Goal: Task Accomplishment & Management: Use online tool/utility

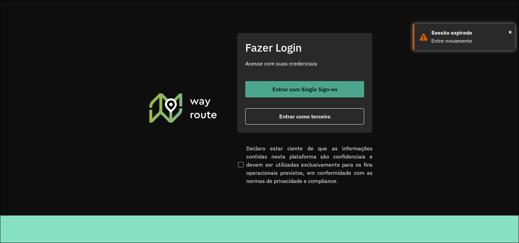
click at [276, 90] on font "Entrar com Single Sign-on" at bounding box center [304, 89] width 65 height 7
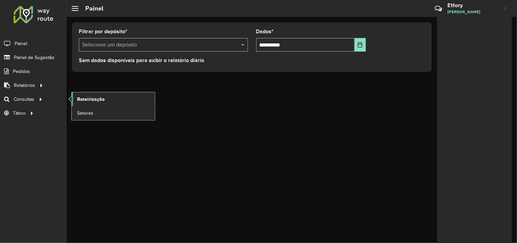
click at [99, 101] on span "Roteirização" at bounding box center [91, 99] width 28 height 7
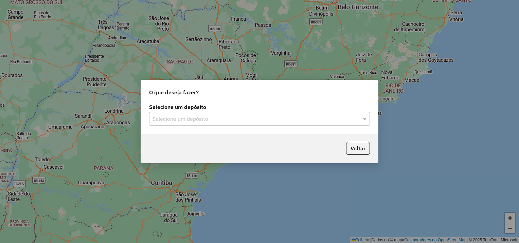
click at [223, 111] on label "Selecione um depósito" at bounding box center [259, 107] width 221 height 8
click at [219, 120] on input "text" at bounding box center [252, 119] width 200 height 8
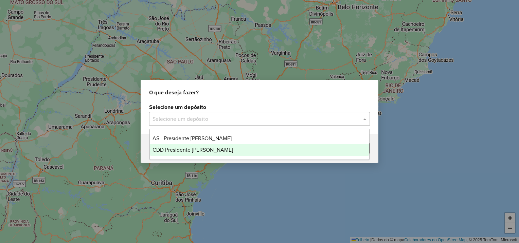
click at [215, 148] on div "CDD Presidente Prudente" at bounding box center [260, 150] width 220 height 12
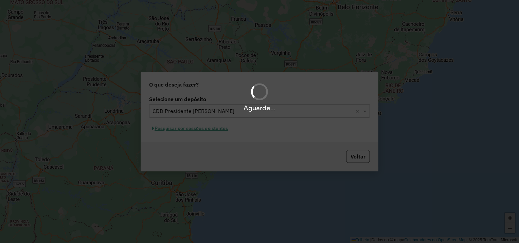
click at [203, 130] on div "Aguarde..." at bounding box center [259, 121] width 519 height 243
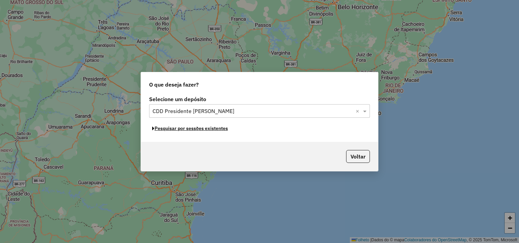
click at [204, 130] on font "Pesquisar por sessões existentes" at bounding box center [190, 128] width 73 height 6
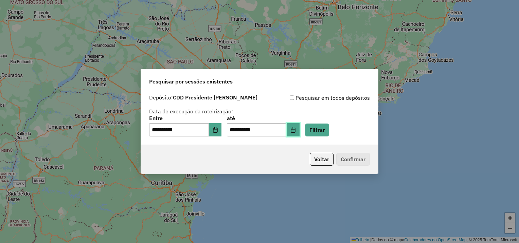
click at [296, 132] on icon "Escolha a data" at bounding box center [292, 129] width 5 height 5
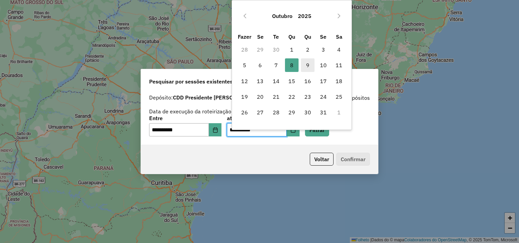
click at [305, 68] on span "9" at bounding box center [308, 65] width 14 height 14
type input "**********"
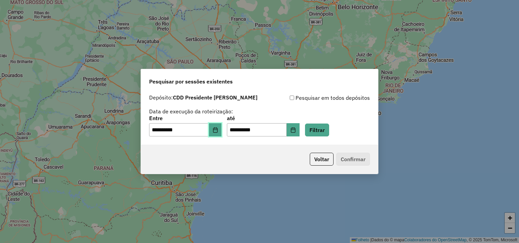
click at [222, 131] on button "Escolha a data" at bounding box center [215, 130] width 13 height 14
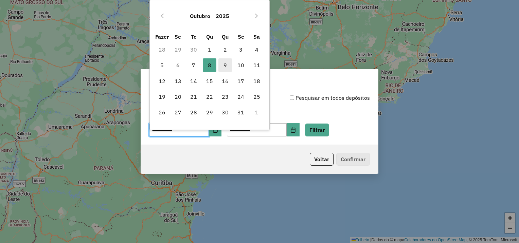
click at [223, 66] on span "9" at bounding box center [225, 65] width 14 height 14
type input "**********"
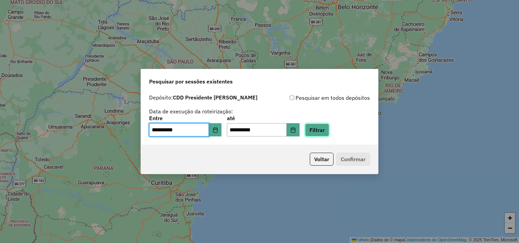
click at [324, 128] on button "Filtrar" at bounding box center [317, 130] width 24 height 13
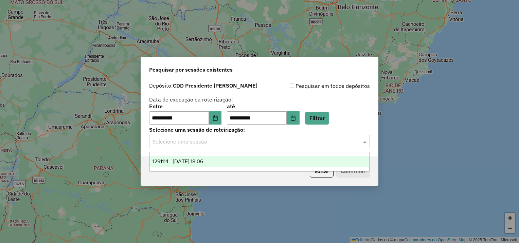
click at [284, 143] on input "text" at bounding box center [252, 142] width 200 height 8
click at [221, 160] on div "1291114 - 09/10/2025 18:06" at bounding box center [260, 162] width 220 height 12
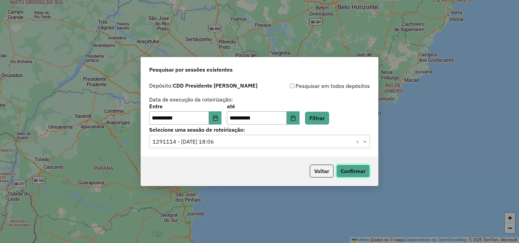
click at [342, 168] on button "Confirmar" at bounding box center [353, 171] width 34 height 13
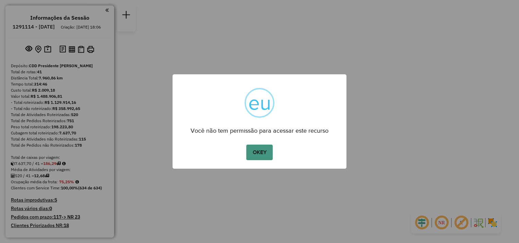
click at [257, 154] on button "OKEY" at bounding box center [259, 153] width 26 height 16
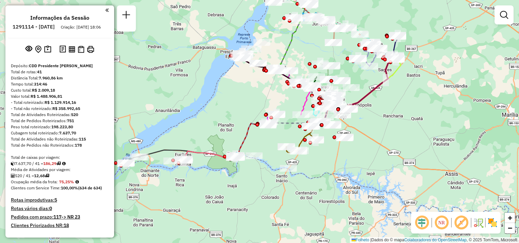
drag, startPoint x: 220, startPoint y: 164, endPoint x: 295, endPoint y: 146, distance: 77.6
click at [295, 146] on icon at bounding box center [301, 139] width 30 height 26
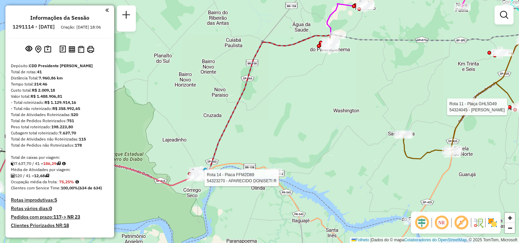
select select "**********"
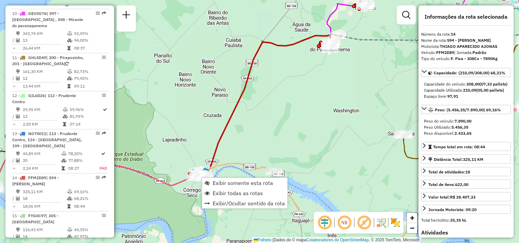
scroll to position [774, 0]
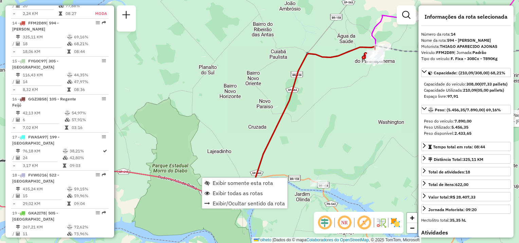
drag, startPoint x: 266, startPoint y: 131, endPoint x: 311, endPoint y: 143, distance: 46.3
click at [311, 143] on div "Rota 11 - Plaça GHL5D49 54324045 - [PERSON_NAME] PINHEIRO Janela de atendimento…" at bounding box center [259, 121] width 519 height 243
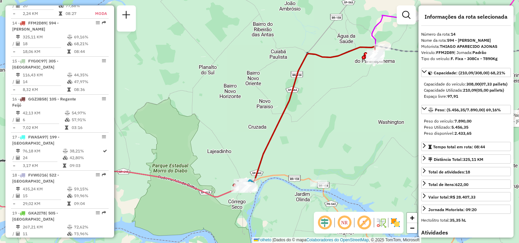
click at [310, 138] on div "Rota 11 - Plaça GHL5D49 54324045 - [PERSON_NAME] PINHEIRO Janela de atendimento…" at bounding box center [259, 121] width 519 height 243
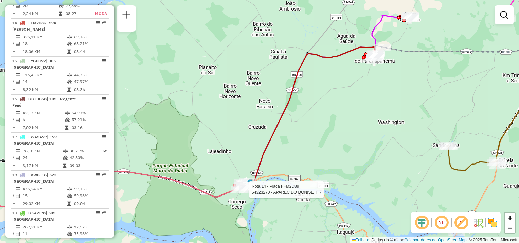
select select "**********"
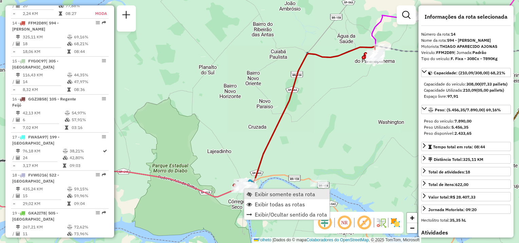
click at [264, 196] on span "Exibir somente esta rota" at bounding box center [285, 193] width 60 height 5
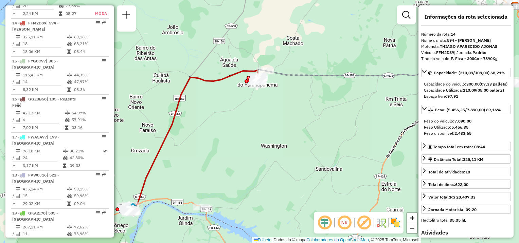
drag, startPoint x: 255, startPoint y: 167, endPoint x: 359, endPoint y: 143, distance: 107.1
click at [359, 143] on div "Janela de atendimento Grade de atendimento Capacidade Transportadoras Veículos …" at bounding box center [259, 121] width 519 height 243
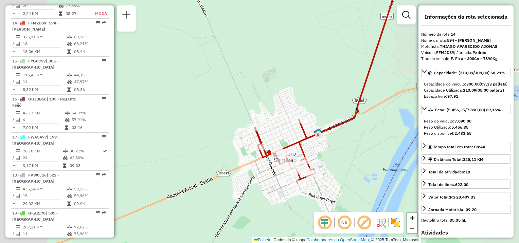
drag, startPoint x: 333, startPoint y: 194, endPoint x: 283, endPoint y: 232, distance: 62.7
click at [292, 229] on div "Janela de atendimento Grade de atendimento Capacidade Transportadoras Veículos …" at bounding box center [259, 121] width 519 height 243
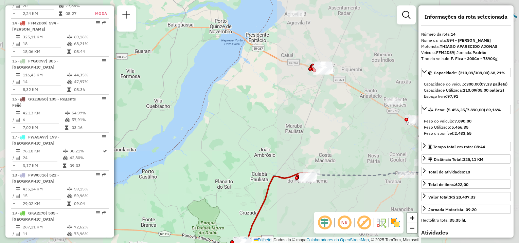
drag, startPoint x: 327, startPoint y: 152, endPoint x: 306, endPoint y: 167, distance: 25.5
click at [306, 167] on div "Janela de atendimento Grade de atendimento Capacidade Transportadoras Veículos …" at bounding box center [259, 121] width 519 height 243
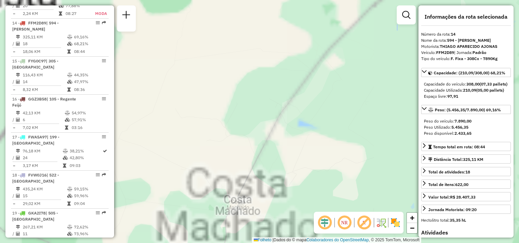
drag, startPoint x: 266, startPoint y: 214, endPoint x: 364, endPoint y: 32, distance: 206.9
click at [357, 38] on div "Janela de atendimento Grade de atendimento Capacidade Transportadoras Veículos …" at bounding box center [259, 121] width 519 height 243
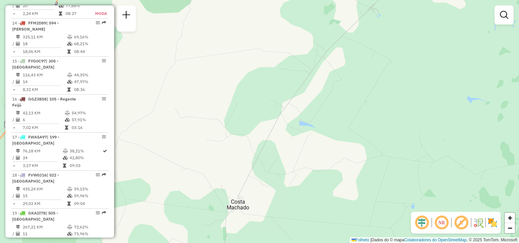
drag, startPoint x: 318, startPoint y: 118, endPoint x: 373, endPoint y: 50, distance: 88.1
click at [370, 53] on div "Janela de atendimento Grade de atendimento Capacidade Transportadoras Veículos …" at bounding box center [259, 121] width 519 height 243
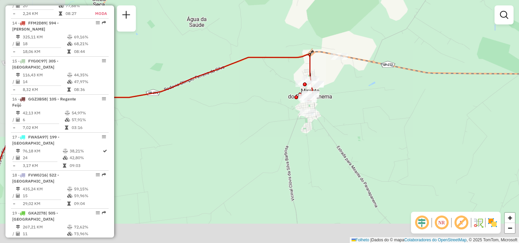
drag, startPoint x: 322, startPoint y: 113, endPoint x: 336, endPoint y: 97, distance: 20.7
click at [336, 97] on div "Janela de atendimento Grade de atendimento Capacidade Transportadoras Veículos …" at bounding box center [259, 121] width 519 height 243
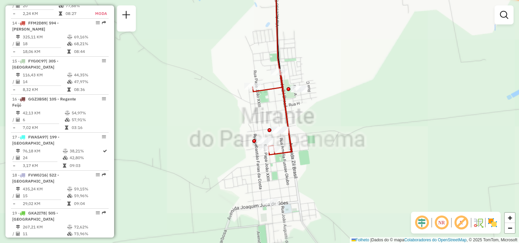
drag, startPoint x: 310, startPoint y: 102, endPoint x: 336, endPoint y: 104, distance: 26.2
click at [336, 104] on div "Janela de atendimento Grade de atendimento Capacidade Transportadoras Veículos …" at bounding box center [259, 121] width 519 height 243
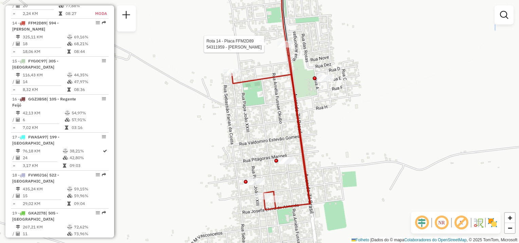
select select "**********"
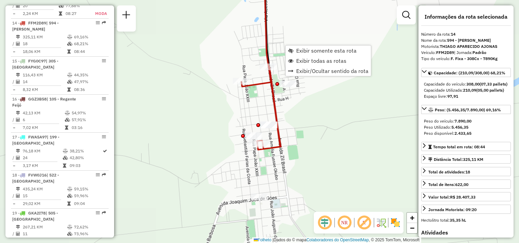
drag, startPoint x: 182, startPoint y: 159, endPoint x: 304, endPoint y: 43, distance: 167.6
click at [302, 46] on hb-router-mapa "Exibir somente esta rota Exibir todas as rotas Exibir/Ocultar sentido da rota I…" at bounding box center [259, 121] width 519 height 243
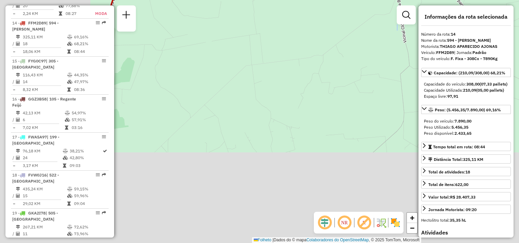
drag, startPoint x: 222, startPoint y: 157, endPoint x: 323, endPoint y: 52, distance: 145.3
click at [315, 58] on div "Janela de atendimento Grade de atendimento Capacidade Transportadoras Veículos …" at bounding box center [259, 121] width 519 height 243
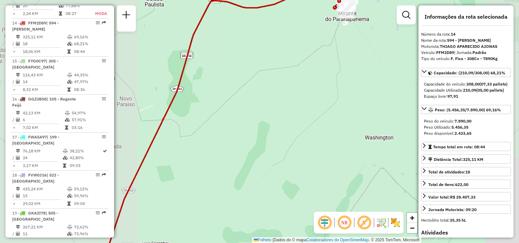
drag, startPoint x: 185, startPoint y: 163, endPoint x: 395, endPoint y: 93, distance: 221.6
click at [395, 99] on div "Janela de atendimento Grade de atendimento Capacidade Transportadoras Veículos …" at bounding box center [259, 121] width 519 height 243
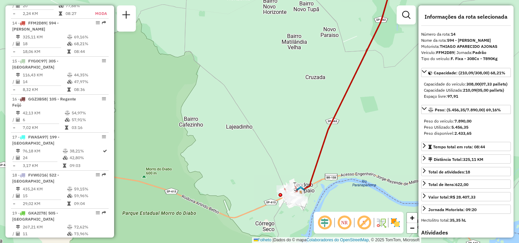
drag, startPoint x: 350, startPoint y: 136, endPoint x: 350, endPoint y: 89, distance: 47.2
click at [350, 90] on div "Janela de atendimento Grade de atendimento Capacidade Transportadoras Veículos …" at bounding box center [259, 121] width 519 height 243
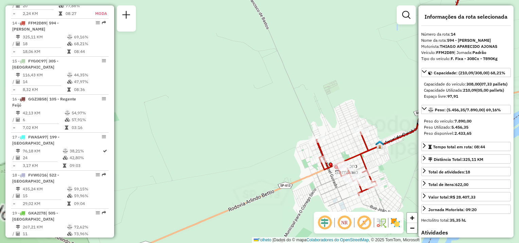
drag, startPoint x: 361, startPoint y: 167, endPoint x: 263, endPoint y: 19, distance: 177.7
click at [263, 16] on div "Janela de atendimento Grade de atendimento Capacidade Transportadoras Veículos …" at bounding box center [259, 121] width 519 height 243
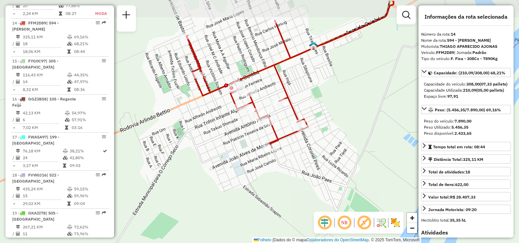
drag, startPoint x: 319, startPoint y: 54, endPoint x: 288, endPoint y: 67, distance: 33.9
click at [295, 80] on div "Janela de atendimento Grade de atendimento Capacidade Transportadoras Veículos …" at bounding box center [259, 121] width 519 height 243
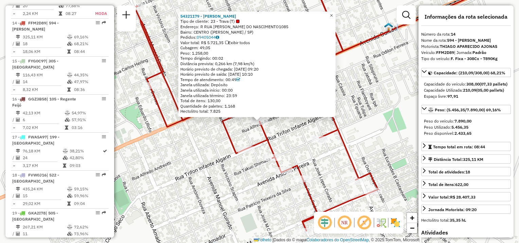
drag, startPoint x: 337, startPoint y: 14, endPoint x: 333, endPoint y: 24, distance: 11.6
click at [333, 14] on span "×" at bounding box center [331, 16] width 3 height 6
click at [335, 13] on link "×" at bounding box center [331, 16] width 8 height 8
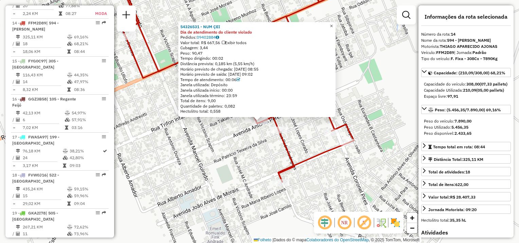
click at [335, 26] on link "×" at bounding box center [331, 26] width 8 height 8
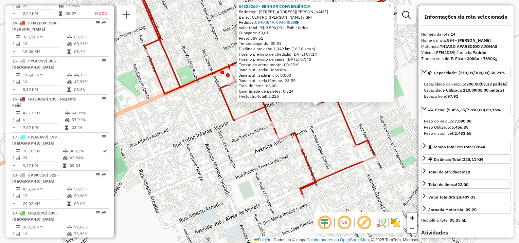
drag, startPoint x: 304, startPoint y: 133, endPoint x: 362, endPoint y: 118, distance: 60.0
click at [363, 118] on div "54328260 - SENHOR CONVENIÊNCIA Endereço: [STREET_ADDRESS] Bairro: [GEOGRAPHIC_D…" at bounding box center [259, 121] width 519 height 243
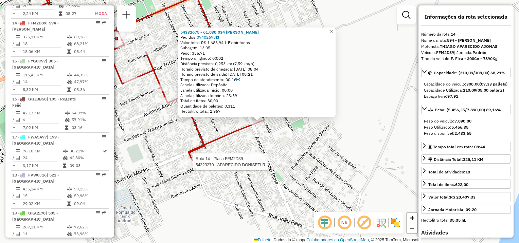
click at [191, 165] on div at bounding box center [191, 162] width 17 height 7
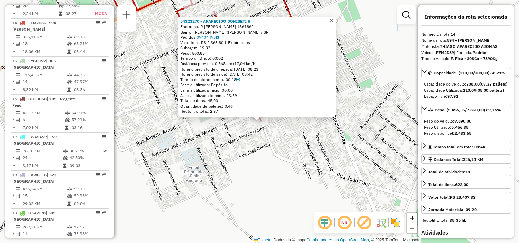
click at [333, 20] on span "×" at bounding box center [331, 21] width 3 height 6
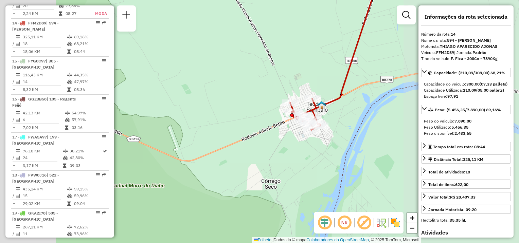
drag, startPoint x: 345, startPoint y: 147, endPoint x: 216, endPoint y: 240, distance: 159.3
click at [215, 241] on div "Janela de atendimento Grade de atendimento Capacidade Transportadoras Veículos …" at bounding box center [259, 121] width 519 height 243
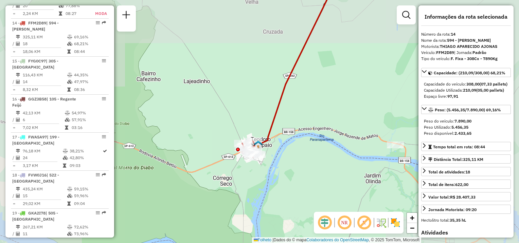
drag, startPoint x: 341, startPoint y: 89, endPoint x: 308, endPoint y: 158, distance: 75.8
click at [308, 158] on div "Janela de atendimento Grade de atendimento Capacidade Transportadoras Veículos …" at bounding box center [259, 121] width 519 height 243
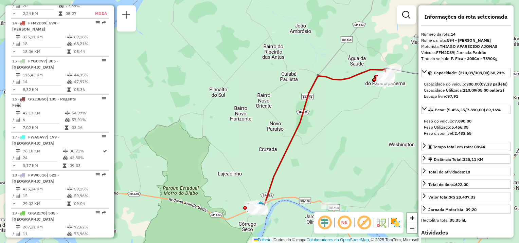
drag, startPoint x: 342, startPoint y: 132, endPoint x: 307, endPoint y: 172, distance: 53.7
click at [307, 172] on div "Janela de atendimento Grade de atendimento Capacidade Transportadoras Veículos …" at bounding box center [259, 121] width 519 height 243
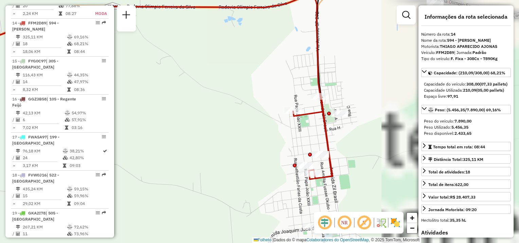
drag, startPoint x: 375, startPoint y: 130, endPoint x: 229, endPoint y: 129, distance: 146.3
click at [229, 129] on div "Janela de atendimento Grade de atendimento Capacidade Transportadoras Veículos …" at bounding box center [259, 121] width 519 height 243
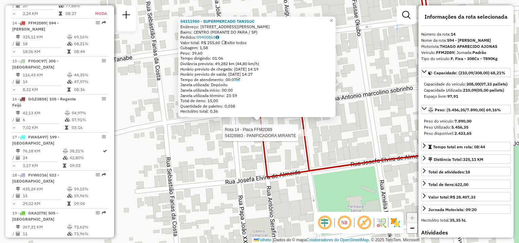
click at [304, 136] on div at bounding box center [300, 132] width 17 height 7
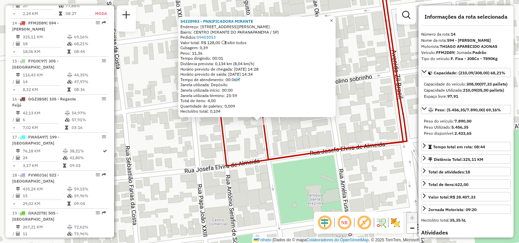
click at [333, 18] on span "×" at bounding box center [331, 21] width 3 height 6
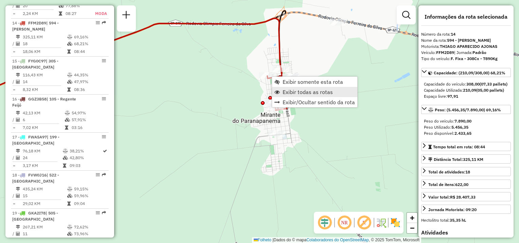
click at [290, 90] on span "Exibir todas as rotas" at bounding box center [307, 91] width 50 height 5
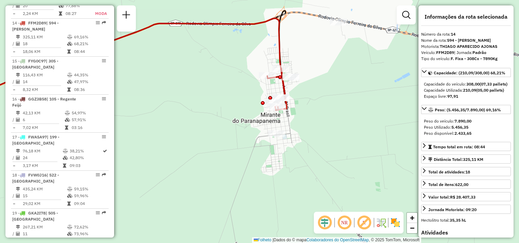
click at [339, 65] on div "Janela de atendimento Grade de atendimento Capacidade Transportadoras Veículos …" at bounding box center [259, 121] width 519 height 243
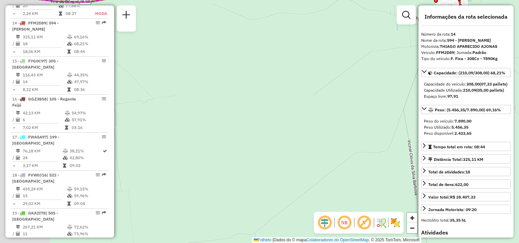
drag, startPoint x: 223, startPoint y: 158, endPoint x: 287, endPoint y: 116, distance: 76.2
click at [287, 117] on div "Janela de atendimento Grade de atendimento Capacidade Transportadoras Veículos …" at bounding box center [259, 121] width 519 height 243
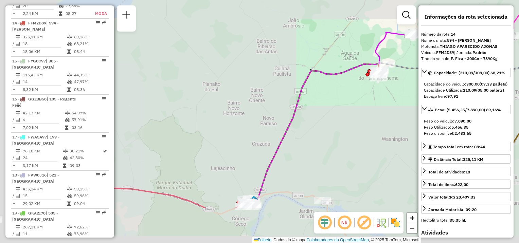
drag, startPoint x: 231, startPoint y: 156, endPoint x: 308, endPoint y: 113, distance: 88.8
click at [318, 96] on div "Janela de atendimento Grade de atendimento Capacidade Transportadoras Veículos …" at bounding box center [259, 121] width 519 height 243
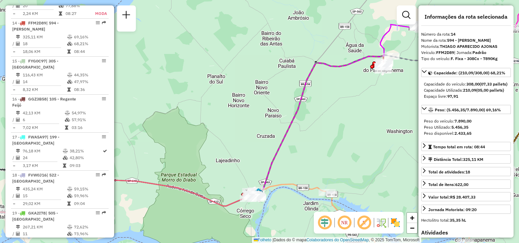
drag, startPoint x: 378, startPoint y: 112, endPoint x: 288, endPoint y: 174, distance: 109.3
click at [288, 175] on div "Janela de atendimento Grade de atendimento Capacidade Transportadoras Veículos …" at bounding box center [259, 121] width 519 height 243
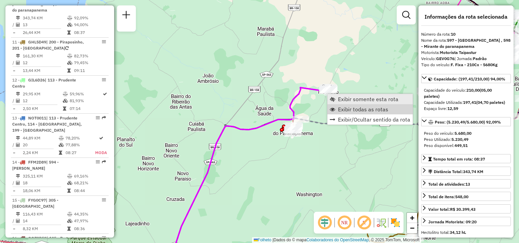
scroll to position [610, 0]
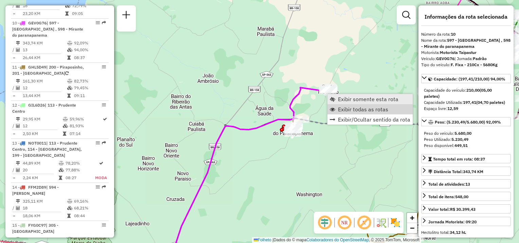
click at [345, 100] on span "Exibir somente esta rota" at bounding box center [368, 98] width 60 height 5
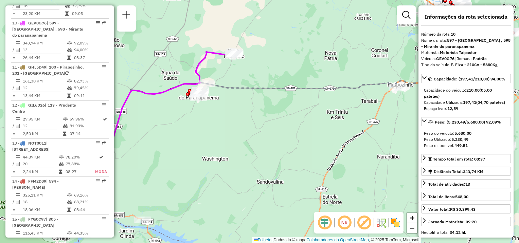
drag, startPoint x: 244, startPoint y: 126, endPoint x: 336, endPoint y: 115, distance: 92.9
click at [336, 115] on div "Janela de atendimento Grade de atendimento Capacidade Transportadoras Veículos …" at bounding box center [259, 121] width 519 height 243
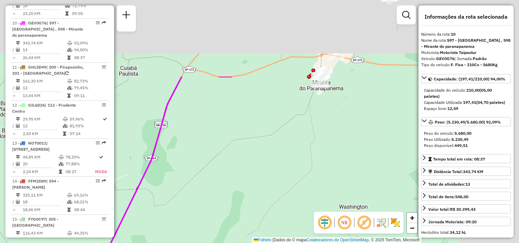
drag, startPoint x: 296, startPoint y: 106, endPoint x: 188, endPoint y: 233, distance: 166.9
click at [193, 229] on div "Janela de atendimento Grade de atendimento Capacidade Transportadoras Veículos …" at bounding box center [259, 121] width 519 height 243
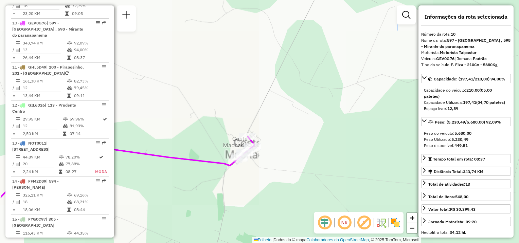
click at [258, 166] on div "Janela de atendimento Grade de atendimento Capacidade Transportadoras Veículos …" at bounding box center [259, 121] width 519 height 243
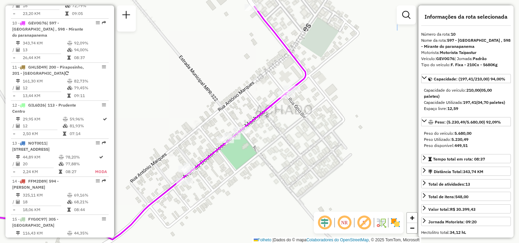
drag, startPoint x: 226, startPoint y: 175, endPoint x: 264, endPoint y: 211, distance: 51.6
click at [264, 211] on div "Janela de atendimento Grade de atendimento Capacidade Transportadoras Veículos …" at bounding box center [259, 121] width 519 height 243
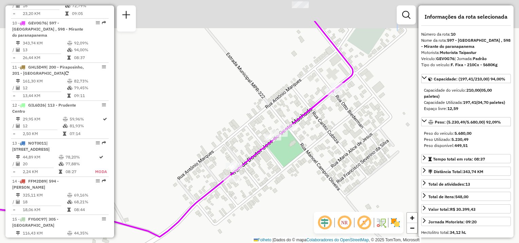
drag, startPoint x: 307, startPoint y: 140, endPoint x: 280, endPoint y: 185, distance: 53.3
click at [280, 185] on div "Janela de atendimento Grade de atendimento Capacidade Transportadoras Veículos …" at bounding box center [259, 121] width 519 height 243
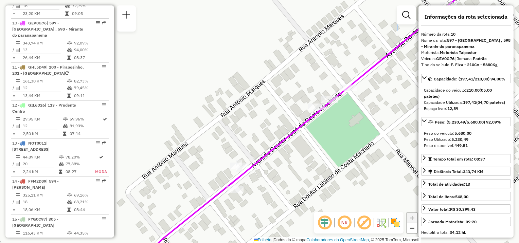
click at [263, 182] on div "Janela de atendimento Grade de atendimento Capacidade Transportadoras Veículos …" at bounding box center [259, 121] width 519 height 243
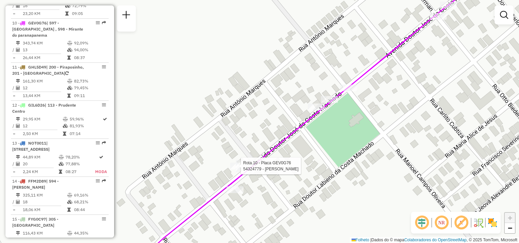
select select "**********"
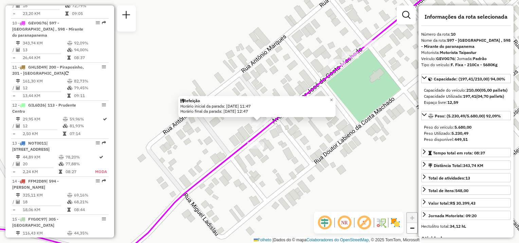
click at [249, 123] on div "Refeição Horário inicial da parada: [DATE] 11:47 Horário final da parada: [DATE…" at bounding box center [259, 121] width 519 height 243
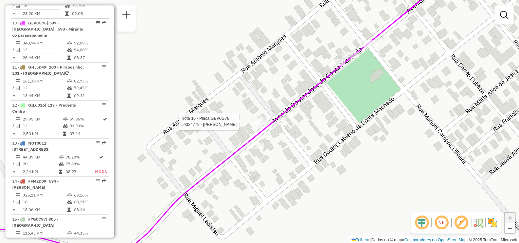
select select "**********"
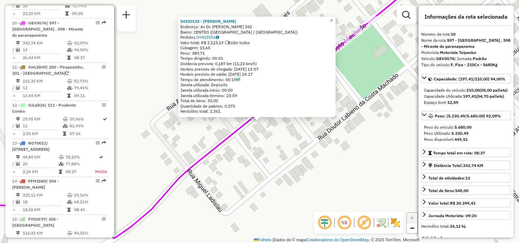
click at [242, 153] on div "54330118 - [PERSON_NAME]: Av Dr. [PERSON_NAME] 342 Bairro: CENTRO ([GEOGRAPHIC_…" at bounding box center [259, 121] width 519 height 243
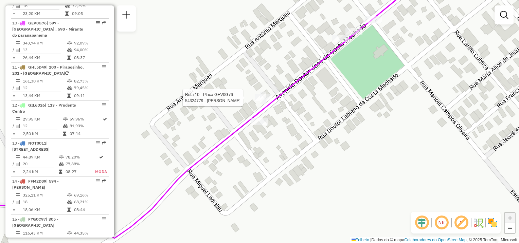
select select "**********"
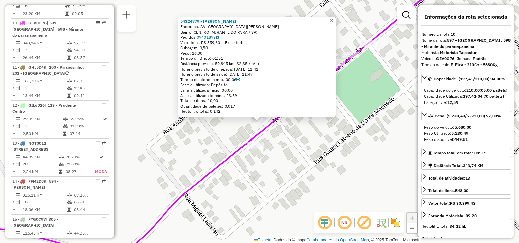
drag, startPoint x: 228, startPoint y: 58, endPoint x: 205, endPoint y: 58, distance: 22.8
click at [205, 58] on div "Tempo dirigindo: 01:51" at bounding box center [256, 58] width 153 height 5
click at [333, 20] on span "×" at bounding box center [331, 21] width 3 height 6
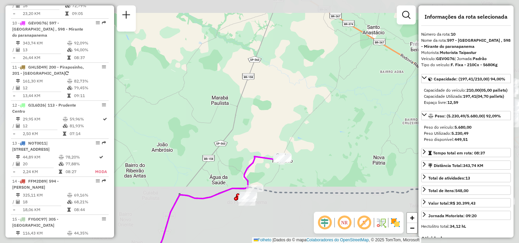
drag, startPoint x: 235, startPoint y: 190, endPoint x: 333, endPoint y: 72, distance: 153.3
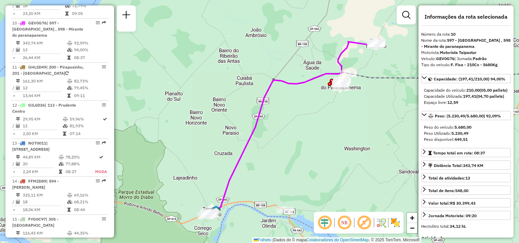
drag, startPoint x: 226, startPoint y: 178, endPoint x: 240, endPoint y: 151, distance: 29.9
click at [240, 152] on div "Janela de atendimento Grade de atendimento Capacidade Transportadoras Veículos …" at bounding box center [259, 121] width 519 height 243
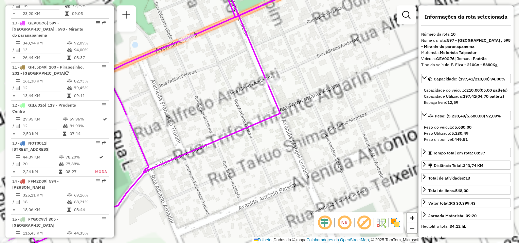
drag, startPoint x: 243, startPoint y: 182, endPoint x: 344, endPoint y: 130, distance: 112.8
click at [353, 130] on div "Janela de atendimento Grade de atendimento Capacidade Transportadoras Veículos …" at bounding box center [259, 121] width 519 height 243
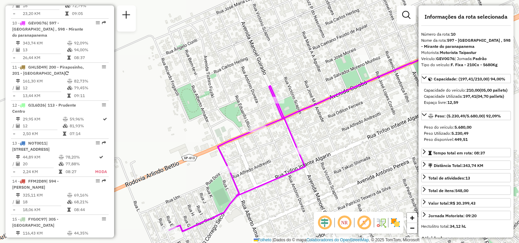
drag, startPoint x: 256, startPoint y: 120, endPoint x: 232, endPoint y: 174, distance: 59.6
click at [232, 173] on div at bounding box center [228, 169] width 17 height 7
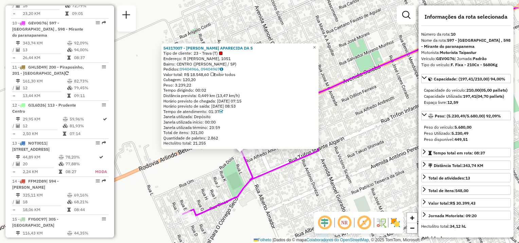
drag, startPoint x: 266, startPoint y: 177, endPoint x: 262, endPoint y: 183, distance: 6.8
click at [262, 183] on div "54317007 - [PERSON_NAME] APARECIDA DA S Tipo de cliente: 23 - Trava (T) Endereç…" at bounding box center [259, 121] width 519 height 243
drag, startPoint x: 321, startPoint y: 45, endPoint x: 317, endPoint y: 51, distance: 6.2
click at [316, 45] on span "×" at bounding box center [314, 48] width 3 height 6
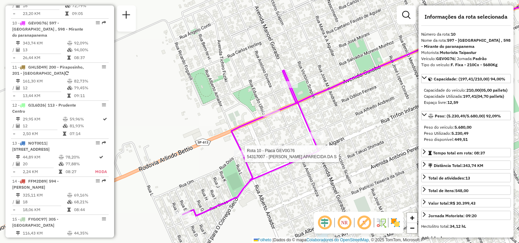
click at [246, 157] on div at bounding box center [242, 153] width 17 height 7
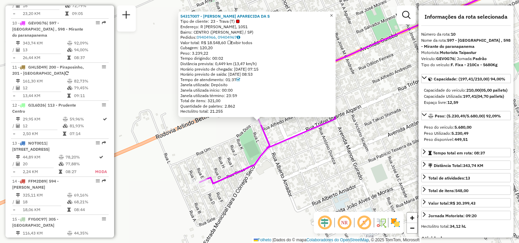
click at [333, 15] on span "×" at bounding box center [331, 16] width 3 height 6
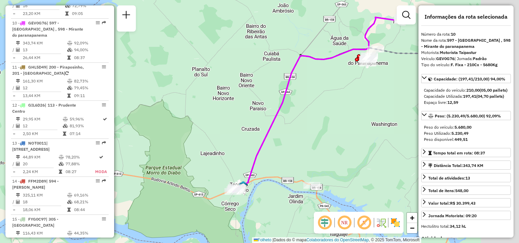
drag, startPoint x: 366, startPoint y: 171, endPoint x: 246, endPoint y: 205, distance: 124.2
click at [246, 205] on div "Janela de atendimento Grade de atendimento Capacidade Transportadoras Veículos …" at bounding box center [259, 121] width 519 height 243
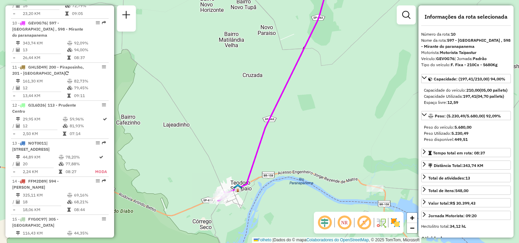
drag, startPoint x: 387, startPoint y: 101, endPoint x: 371, endPoint y: 113, distance: 19.7
click at [372, 113] on div "Janela de atendimento Grade de atendimento Capacidade Transportadoras Veículos …" at bounding box center [259, 121] width 519 height 243
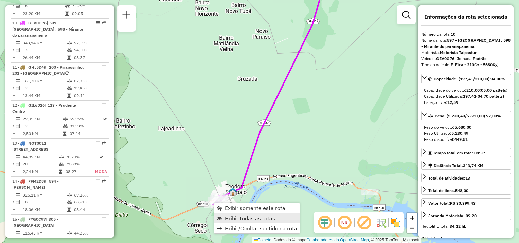
click at [239, 218] on span "Exibir todas as rotas" at bounding box center [250, 218] width 50 height 5
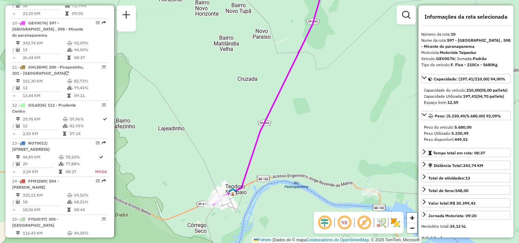
click at [338, 98] on div "Janela de atendimento Grade de atendimento Capacidade Transportadoras Veículos …" at bounding box center [259, 121] width 519 height 243
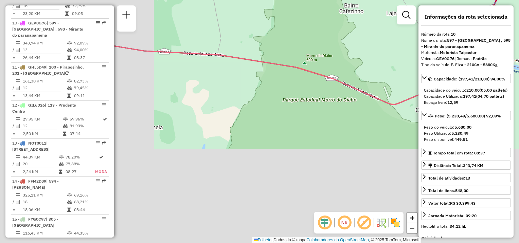
drag, startPoint x: 253, startPoint y: 125, endPoint x: 326, endPoint y: 96, distance: 78.5
click at [326, 96] on div "Janela de atendimento Grade de atendimento Capacidade Transportadoras Veículos …" at bounding box center [259, 121] width 519 height 243
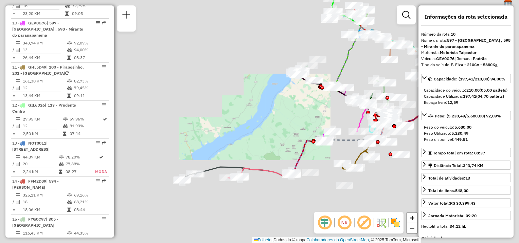
drag, startPoint x: 235, startPoint y: 195, endPoint x: 273, endPoint y: 183, distance: 39.7
click at [273, 183] on div "Janela de atendimento Grade de atendimento Capacidade Transportadoras Veículos …" at bounding box center [259, 121] width 519 height 243
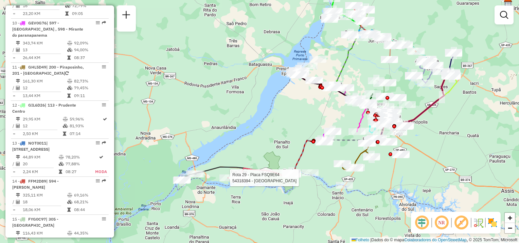
select select "**********"
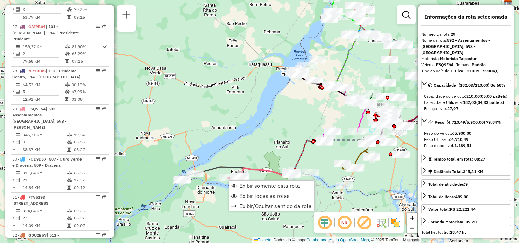
scroll to position [1337, 0]
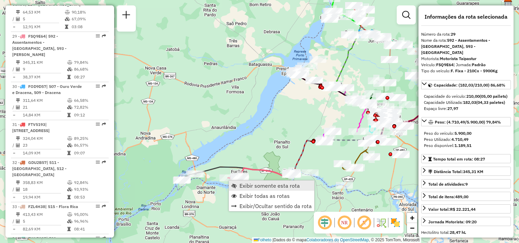
click at [251, 183] on span "Exibir somente esta rota" at bounding box center [269, 185] width 60 height 5
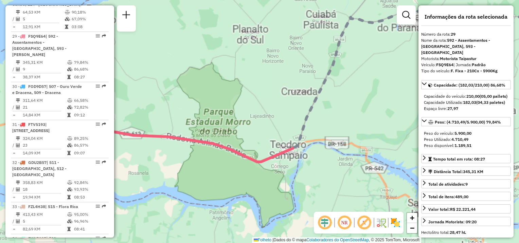
drag, startPoint x: 175, startPoint y: 186, endPoint x: 263, endPoint y: 164, distance: 91.7
click at [263, 164] on div "Janela de atendimento Grade de atendimento Capacidade Transportadoras Veículos …" at bounding box center [259, 121] width 519 height 243
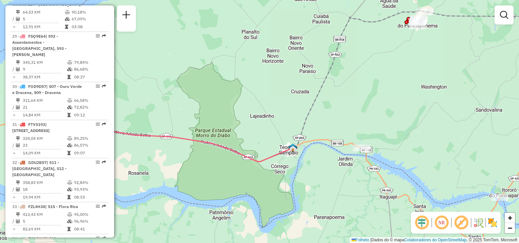
drag, startPoint x: 201, startPoint y: 197, endPoint x: 321, endPoint y: 157, distance: 126.1
click at [310, 163] on div "Janela de atendimento Grade de atendimento Capacidade Transportadoras Veículos …" at bounding box center [259, 121] width 519 height 243
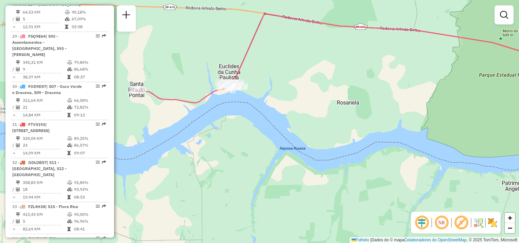
drag, startPoint x: 208, startPoint y: 139, endPoint x: 255, endPoint y: 170, distance: 57.3
click at [255, 170] on div "Janela de atendimento Grade de atendimento Capacidade Transportadoras Veículos …" at bounding box center [259, 121] width 519 height 243
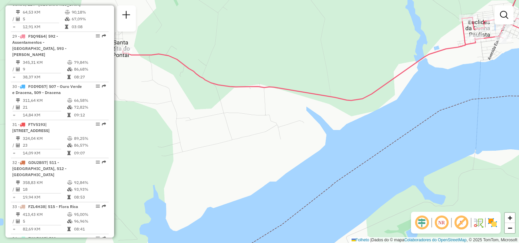
drag, startPoint x: 226, startPoint y: 118, endPoint x: 128, endPoint y: 188, distance: 120.4
click at [129, 188] on div "Janela de atendimento Grade de atendimento Capacidade Transportadoras Veículos …" at bounding box center [259, 121] width 519 height 243
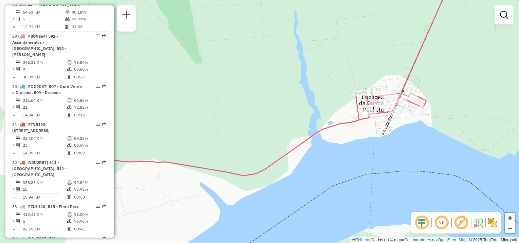
drag, startPoint x: 257, startPoint y: 172, endPoint x: 313, endPoint y: 177, distance: 56.9
click at [320, 176] on icon at bounding box center [221, 133] width 409 height 83
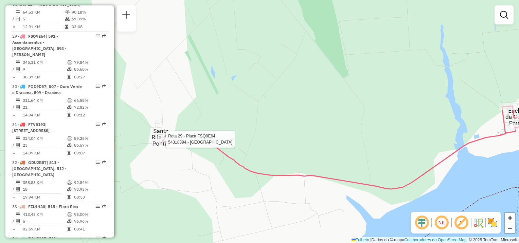
select select "**********"
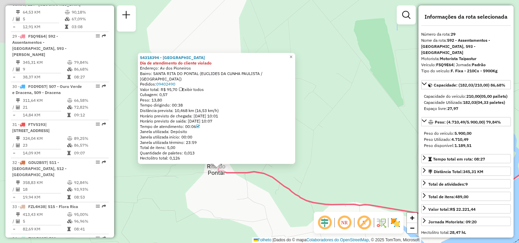
drag, startPoint x: 319, startPoint y: 182, endPoint x: 316, endPoint y: 186, distance: 5.2
click at [316, 186] on div "54318394 - CASA MOREIRA Dia de atendimento do cliente violado Endereço: Av dos …" at bounding box center [259, 121] width 519 height 243
drag, startPoint x: 378, startPoint y: 145, endPoint x: 313, endPoint y: 139, distance: 65.2
click at [325, 140] on div "54318394 - CASA MOREIRA Dia de atendimento do cliente violado Endereço: Av dos …" at bounding box center [259, 121] width 519 height 243
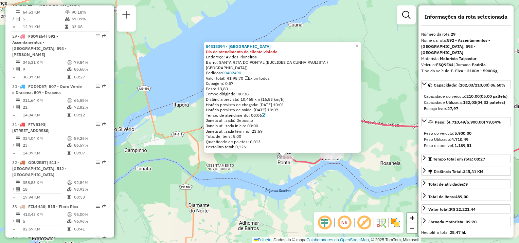
click at [358, 49] on span "×" at bounding box center [356, 46] width 3 height 6
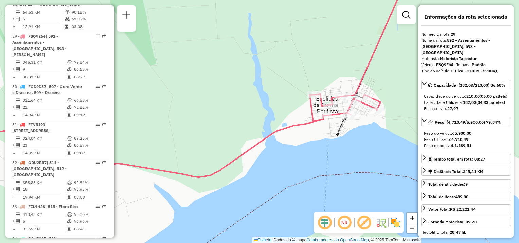
drag, startPoint x: 371, startPoint y: 133, endPoint x: 341, endPoint y: 167, distance: 45.9
click at [341, 167] on div "Janela de atendimento Grade de atendimento Capacidade Transportadoras Veículos …" at bounding box center [259, 121] width 519 height 243
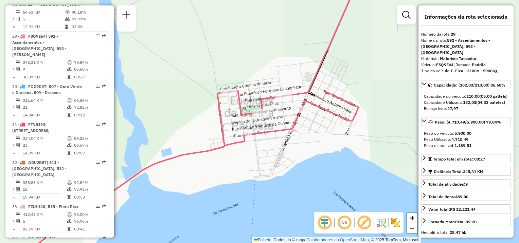
drag, startPoint x: 331, startPoint y: 152, endPoint x: 326, endPoint y: 174, distance: 22.0
click at [326, 174] on div "Janela de atendimento Grade de atendimento Capacidade Transportadoras Veículos …" at bounding box center [259, 121] width 519 height 243
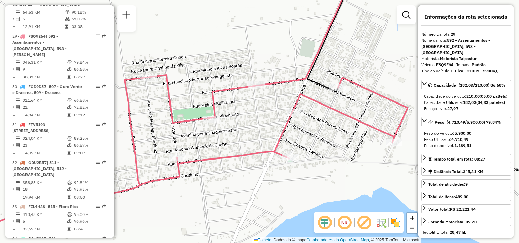
drag, startPoint x: 326, startPoint y: 170, endPoint x: 319, endPoint y: 165, distance: 9.0
click at [327, 171] on div "Janela de atendimento Grade de atendimento Capacidade Transportadoras Veículos …" at bounding box center [259, 121] width 519 height 243
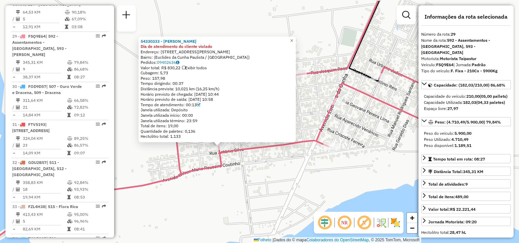
drag, startPoint x: 263, startPoint y: 179, endPoint x: 222, endPoint y: 197, distance: 44.6
click at [221, 197] on div "54330333 - [PERSON_NAME] Dia de atendimento do cliente violado Endereço: [STREE…" at bounding box center [259, 121] width 519 height 243
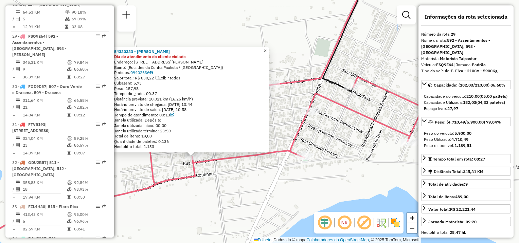
click at [269, 49] on link "×" at bounding box center [265, 51] width 8 height 8
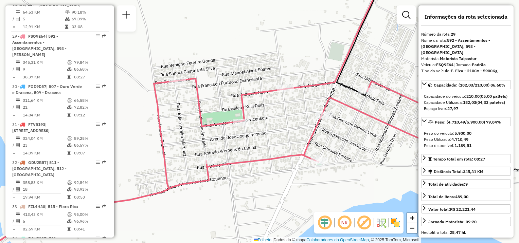
click at [291, 57] on div "Janela de atendimento Grade de atendimento Capacidade Transportadoras Veículos …" at bounding box center [259, 121] width 519 height 243
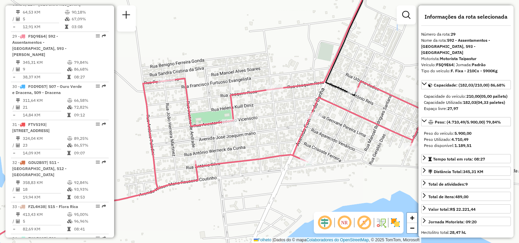
drag, startPoint x: 317, startPoint y: 94, endPoint x: 287, endPoint y: 94, distance: 30.6
click at [287, 94] on div "Janela de atendimento Grade de atendimento Capacidade Transportadoras Veículos …" at bounding box center [259, 121] width 519 height 243
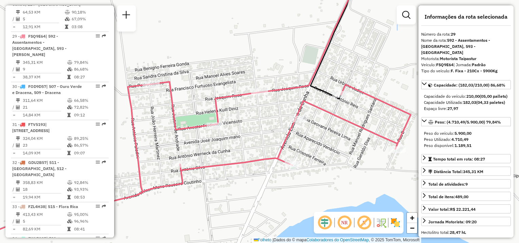
drag, startPoint x: 330, startPoint y: 162, endPoint x: 334, endPoint y: 166, distance: 5.6
click at [334, 166] on div "Janela de atendimento Grade de atendimento Capacidade Transportadoras Veículos …" at bounding box center [259, 121] width 519 height 243
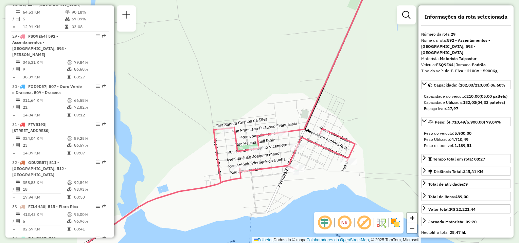
drag, startPoint x: 363, startPoint y: 148, endPoint x: 331, endPoint y: 162, distance: 34.8
click at [331, 162] on div "Janela de atendimento Grade de atendimento Capacidade Transportadoras Veículos …" at bounding box center [259, 121] width 519 height 243
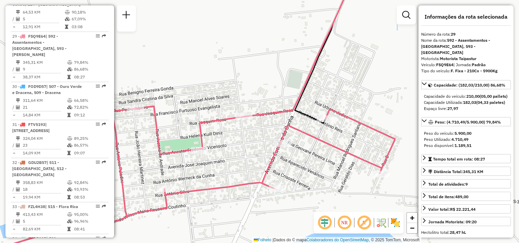
click at [324, 167] on div "Janela de atendimento Grade de atendimento Capacidade Transportadoras Veículos …" at bounding box center [259, 121] width 519 height 243
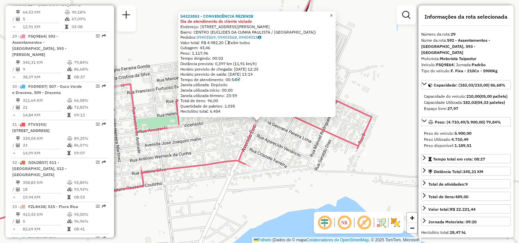
click at [333, 14] on span "×" at bounding box center [331, 16] width 3 height 6
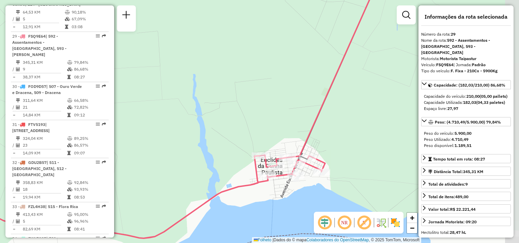
drag, startPoint x: 310, startPoint y: 190, endPoint x: 307, endPoint y: 201, distance: 11.5
click at [307, 201] on div "Janela de atendimento Grade de atendimento Capacidade Transportadoras Veículos …" at bounding box center [259, 121] width 519 height 243
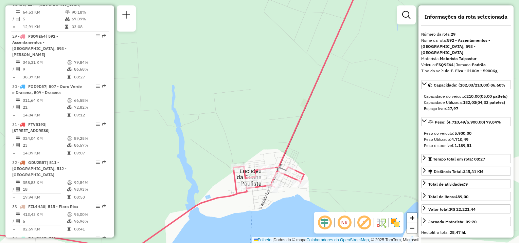
drag, startPoint x: 378, startPoint y: 149, endPoint x: 357, endPoint y: 160, distance: 23.8
click at [357, 160] on div "Janela de atendimento Grade de atendimento Capacidade Transportadoras Veículos …" at bounding box center [259, 121] width 519 height 243
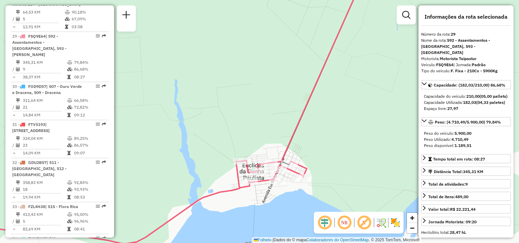
drag, startPoint x: 348, startPoint y: 153, endPoint x: 363, endPoint y: 111, distance: 44.1
click at [363, 111] on div "Janela de atendimento Grade de atendimento Capacidade Transportadoras Veículos …" at bounding box center [259, 121] width 519 height 243
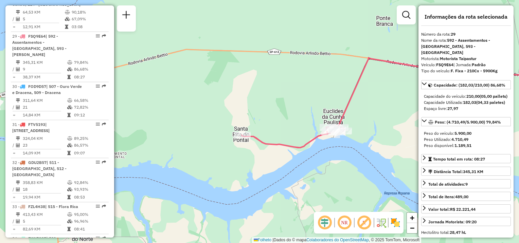
drag, startPoint x: 350, startPoint y: 142, endPoint x: 327, endPoint y: 167, distance: 33.9
click at [327, 167] on div "Janela de atendimento Grade de atendimento Capacidade Transportadoras Veículos …" at bounding box center [259, 121] width 519 height 243
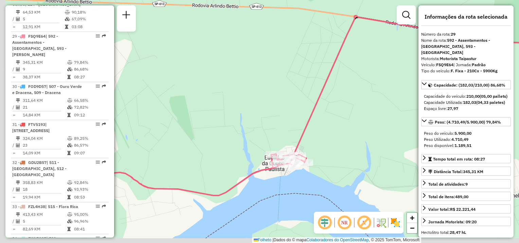
drag, startPoint x: 332, startPoint y: 158, endPoint x: 337, endPoint y: 148, distance: 11.1
click at [337, 150] on div "Janela de atendimento Grade de atendimento Capacidade Transportadoras Veículos …" at bounding box center [259, 121] width 519 height 243
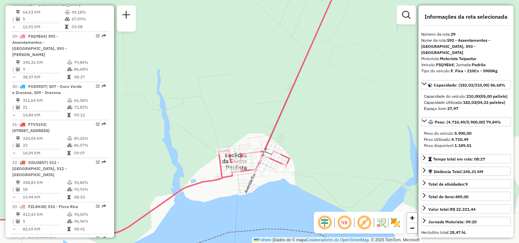
drag, startPoint x: 319, startPoint y: 166, endPoint x: 340, endPoint y: 136, distance: 36.0
click at [337, 140] on div "Janela de atendimento Grade de atendimento Capacidade Transportadoras Veículos …" at bounding box center [259, 121] width 519 height 243
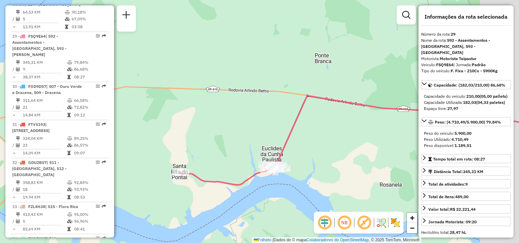
drag, startPoint x: 351, startPoint y: 157, endPoint x: 252, endPoint y: 176, distance: 100.9
click at [244, 181] on div "Janela de atendimento Grade de atendimento Capacidade Transportadoras Veículos …" at bounding box center [259, 121] width 519 height 243
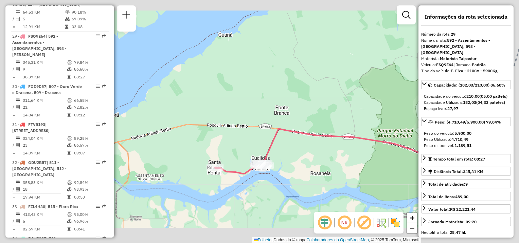
drag, startPoint x: 344, startPoint y: 177, endPoint x: 251, endPoint y: 185, distance: 92.7
click at [251, 185] on div "Janela de atendimento Grade de atendimento Capacidade Transportadoras Veículos …" at bounding box center [259, 121] width 519 height 243
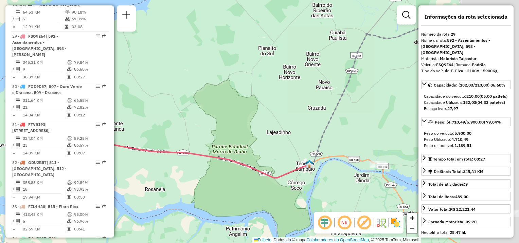
drag, startPoint x: 382, startPoint y: 181, endPoint x: 311, endPoint y: 188, distance: 71.7
click at [311, 188] on div "Janela de atendimento Grade de atendimento Capacidade Transportadoras Veículos …" at bounding box center [259, 121] width 519 height 243
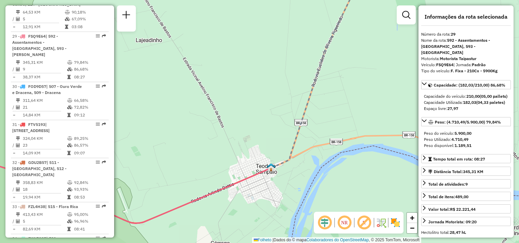
drag, startPoint x: 357, startPoint y: 174, endPoint x: 207, endPoint y: 157, distance: 150.4
click at [207, 157] on div "Janela de atendimento Grade de atendimento Capacidade Transportadoras Veículos …" at bounding box center [259, 121] width 519 height 243
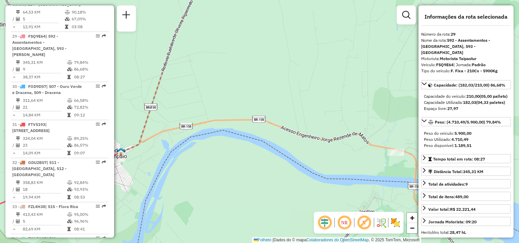
drag, startPoint x: 321, startPoint y: 147, endPoint x: 226, endPoint y: 140, distance: 95.0
click at [214, 134] on div "Janela de atendimento Grade de atendimento Capacidade Transportadoras Veículos …" at bounding box center [259, 121] width 519 height 243
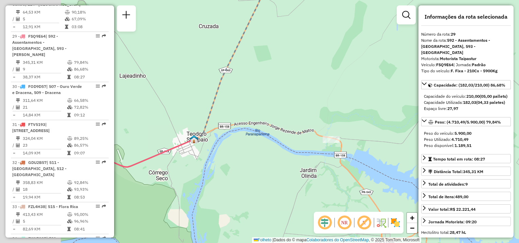
drag, startPoint x: 162, startPoint y: 162, endPoint x: 269, endPoint y: 155, distance: 107.8
click at [278, 156] on div "Janela de atendimento Grade de atendimento Capacidade Transportadoras Veículos …" at bounding box center [259, 121] width 519 height 243
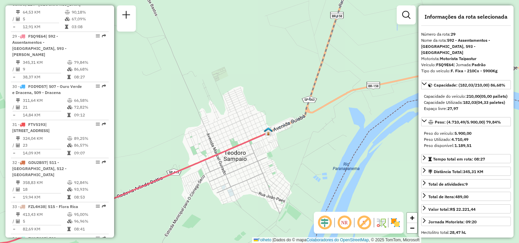
drag, startPoint x: 244, startPoint y: 145, endPoint x: 259, endPoint y: 161, distance: 22.1
click at [259, 161] on div "Janela de atendimento Grade de atendimento Capacidade Transportadoras Veículos …" at bounding box center [259, 121] width 519 height 243
drag, startPoint x: 255, startPoint y: 160, endPoint x: 281, endPoint y: 151, distance: 27.5
click at [275, 153] on div "Janela de atendimento Grade de atendimento Capacidade Transportadoras Veículos …" at bounding box center [259, 121] width 519 height 243
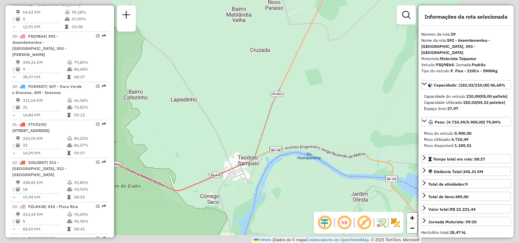
drag, startPoint x: 261, startPoint y: 206, endPoint x: 278, endPoint y: 201, distance: 18.3
click at [278, 202] on div "Janela de atendimento Grade de atendimento Capacidade Transportadoras Veículos …" at bounding box center [259, 121] width 519 height 243
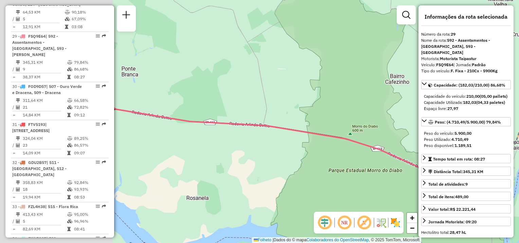
drag, startPoint x: 165, startPoint y: 181, endPoint x: 338, endPoint y: 172, distance: 173.0
click at [337, 173] on div "Janela de atendimento Grade de atendimento Capacidade Transportadoras Veículos …" at bounding box center [259, 121] width 519 height 243
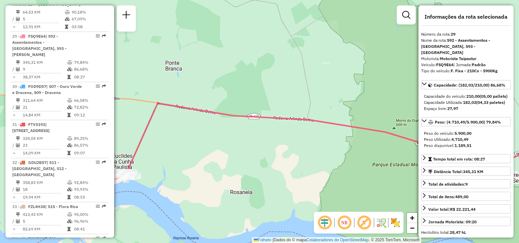
drag, startPoint x: 221, startPoint y: 156, endPoint x: 402, endPoint y: 127, distance: 183.5
click at [402, 128] on div "Janela de atendimento Grade de atendimento Capacidade Transportadoras Veículos …" at bounding box center [259, 121] width 519 height 243
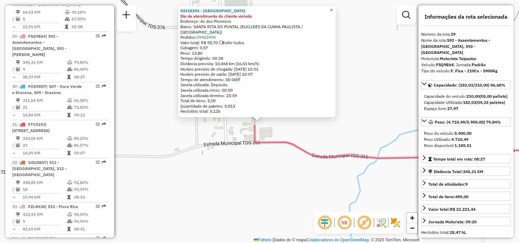
drag, startPoint x: 336, startPoint y: 12, endPoint x: 339, endPoint y: 15, distance: 4.6
click at [333, 12] on span "×" at bounding box center [331, 10] width 3 height 6
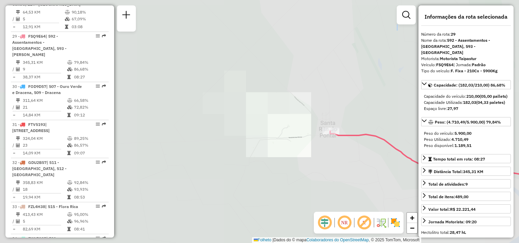
drag, startPoint x: 354, startPoint y: 172, endPoint x: 251, endPoint y: 162, distance: 103.7
click at [227, 174] on div "Janela de atendimento Grade de atendimento Capacidade Transportadoras Veículos …" at bounding box center [259, 121] width 519 height 243
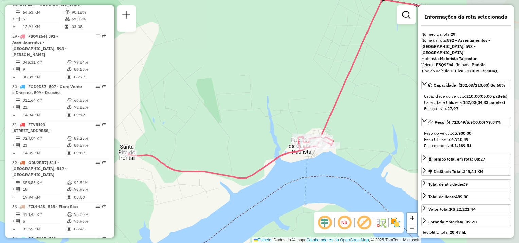
drag, startPoint x: 277, startPoint y: 169, endPoint x: 244, endPoint y: 170, distance: 32.6
click at [244, 170] on div "Janela de atendimento Grade de atendimento Capacidade Transportadoras Veículos …" at bounding box center [259, 121] width 519 height 243
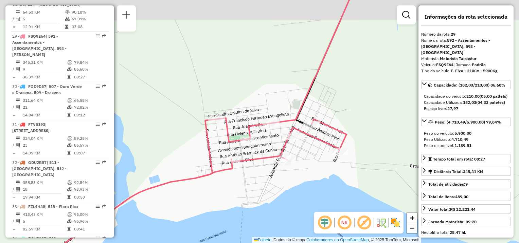
drag, startPoint x: 260, startPoint y: 164, endPoint x: 261, endPoint y: 183, distance: 19.4
click at [271, 188] on div "Janela de atendimento Grade de atendimento Capacidade Transportadoras Veículos …" at bounding box center [259, 121] width 519 height 243
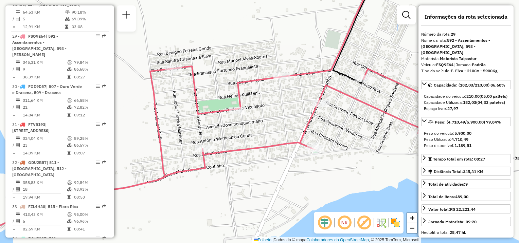
drag, startPoint x: 269, startPoint y: 178, endPoint x: 257, endPoint y: 196, distance: 21.6
click at [258, 196] on div "Janela de atendimento Grade de atendimento Capacidade Transportadoras Veículos …" at bounding box center [259, 121] width 519 height 243
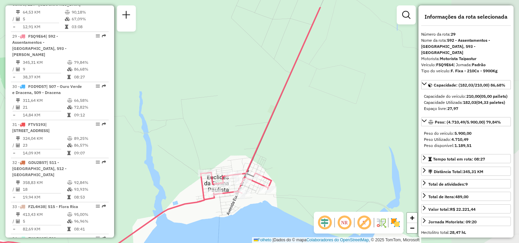
drag, startPoint x: 365, startPoint y: 157, endPoint x: 292, endPoint y: 188, distance: 79.2
click at [292, 188] on div "Janela de atendimento Grade de atendimento Capacidade Transportadoras Veículos …" at bounding box center [259, 121] width 519 height 243
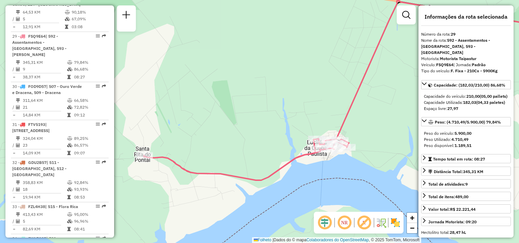
drag, startPoint x: 306, startPoint y: 168, endPoint x: 359, endPoint y: 148, distance: 56.9
click at [359, 148] on div "Janela de atendimento Grade de atendimento Capacidade Transportadoras Veículos …" at bounding box center [259, 121] width 519 height 243
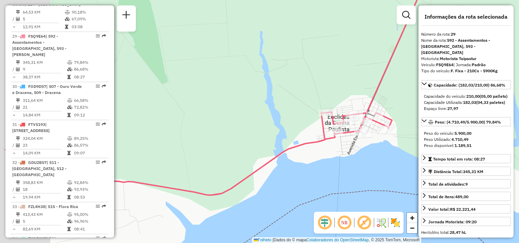
drag, startPoint x: 380, startPoint y: 155, endPoint x: 386, endPoint y: 152, distance: 6.1
click at [386, 152] on div "Janela de atendimento Grade de atendimento Capacidade Transportadoras Veículos …" at bounding box center [259, 121] width 519 height 243
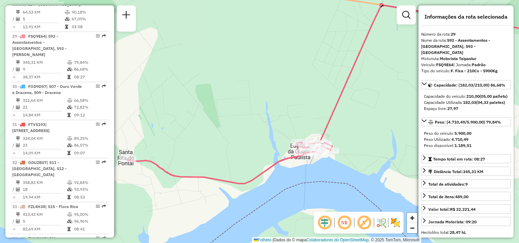
drag, startPoint x: 314, startPoint y: 172, endPoint x: 272, endPoint y: 177, distance: 42.1
click at [272, 177] on div "Janela de atendimento Grade de atendimento Capacidade Transportadoras Veículos …" at bounding box center [259, 121] width 519 height 243
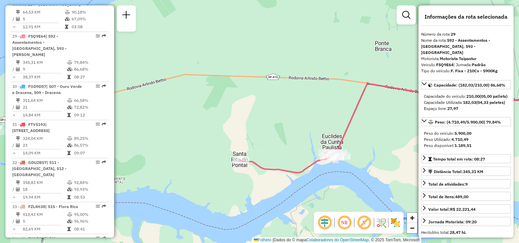
drag, startPoint x: 315, startPoint y: 171, endPoint x: 286, endPoint y: 183, distance: 31.2
click at [286, 183] on div "Janela de atendimento Grade de atendimento Capacidade Transportadoras Veículos …" at bounding box center [259, 121] width 519 height 243
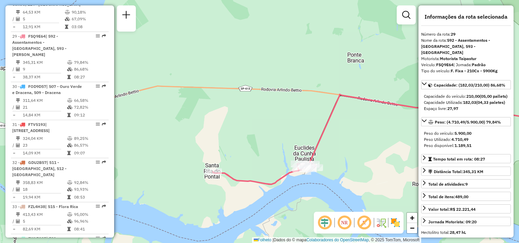
drag, startPoint x: 340, startPoint y: 171, endPoint x: 382, endPoint y: 158, distance: 44.3
click at [381, 158] on div "Janela de atendimento Grade de atendimento Capacidade Transportadoras Veículos …" at bounding box center [259, 121] width 519 height 243
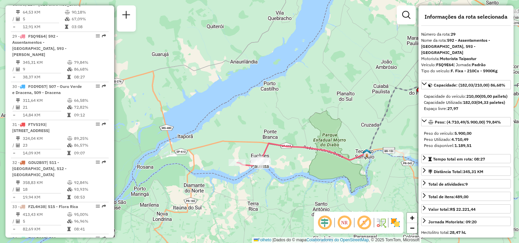
drag, startPoint x: 225, startPoint y: 205, endPoint x: 225, endPoint y: 186, distance: 19.7
click at [223, 187] on div "Janela de atendimento Grade de atendimento Capacidade Transportadoras Veículos …" at bounding box center [259, 121] width 519 height 243
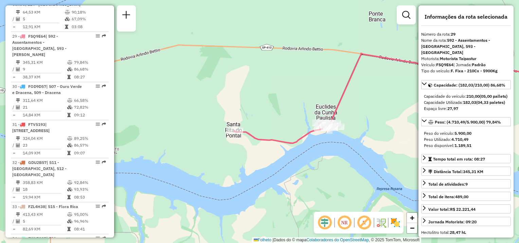
drag, startPoint x: 307, startPoint y: 156, endPoint x: 295, endPoint y: 180, distance: 27.2
click at [295, 180] on div "Janela de atendimento Grade de atendimento Capacidade Transportadoras Veículos …" at bounding box center [259, 121] width 519 height 243
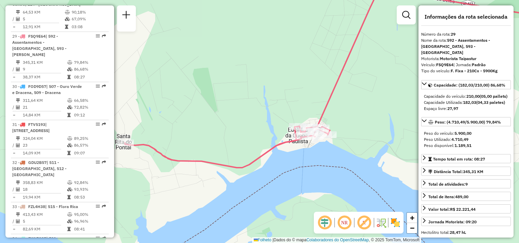
drag, startPoint x: 303, startPoint y: 158, endPoint x: 341, endPoint y: 174, distance: 41.2
click at [341, 174] on div "Janela de atendimento Grade de atendimento Capacidade Transportadoras Veículos …" at bounding box center [259, 121] width 519 height 243
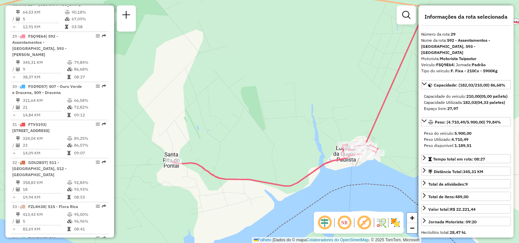
drag, startPoint x: 247, startPoint y: 163, endPoint x: 264, endPoint y: 168, distance: 17.6
click at [264, 168] on div "Janela de atendimento Grade de atendimento Capacidade Transportadoras Veículos …" at bounding box center [259, 121] width 519 height 243
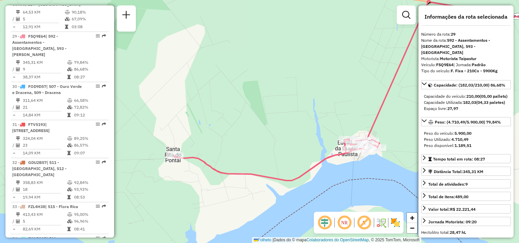
drag, startPoint x: 263, startPoint y: 167, endPoint x: 257, endPoint y: 158, distance: 10.4
click at [257, 158] on div "Janela de atendimento Grade de atendimento Capacidade Transportadoras Veículos …" at bounding box center [259, 121] width 519 height 243
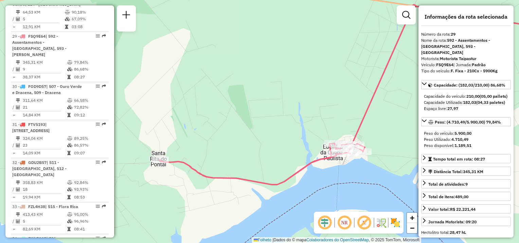
drag, startPoint x: 275, startPoint y: 152, endPoint x: 260, endPoint y: 157, distance: 15.5
click at [260, 157] on div "Janela de atendimento Grade de atendimento Capacidade Transportadoras Veículos …" at bounding box center [259, 121] width 519 height 243
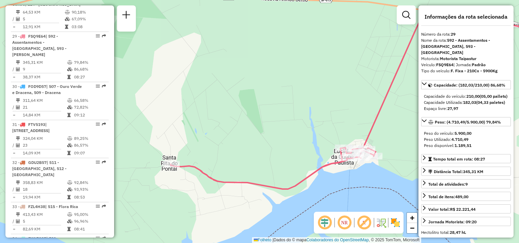
drag, startPoint x: 263, startPoint y: 151, endPoint x: 274, endPoint y: 156, distance: 11.7
click at [274, 156] on div "Janela de atendimento Grade de atendimento Capacidade Transportadoras Veículos …" at bounding box center [259, 121] width 519 height 243
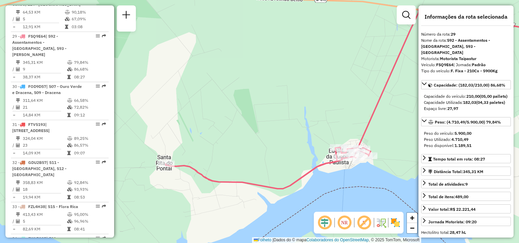
drag, startPoint x: 274, startPoint y: 156, endPoint x: 269, endPoint y: 155, distance: 5.1
click at [269, 155] on div "Janela de atendimento Grade de atendimento Capacidade Transportadoras Veículos …" at bounding box center [259, 121] width 519 height 243
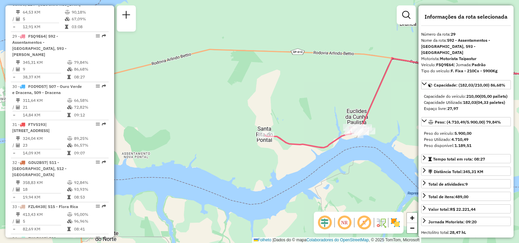
drag, startPoint x: 267, startPoint y: 141, endPoint x: 315, endPoint y: 127, distance: 49.9
click at [315, 127] on div "Janela de atendimento Grade de atendimento Capacidade Transportadoras Veículos …" at bounding box center [259, 121] width 519 height 243
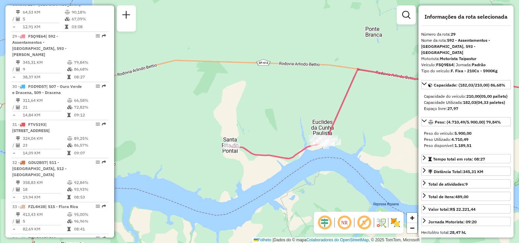
drag, startPoint x: 310, startPoint y: 127, endPoint x: 274, endPoint y: 139, distance: 38.0
click at [274, 139] on div "Janela de atendimento Grade de atendimento Capacidade Transportadoras Veículos …" at bounding box center [259, 121] width 519 height 243
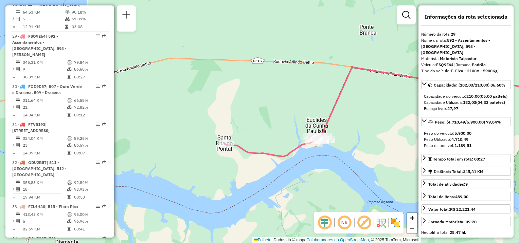
drag, startPoint x: 285, startPoint y: 126, endPoint x: 274, endPoint y: 120, distance: 12.6
click at [274, 120] on div "Janela de atendimento Grade de atendimento Capacidade Transportadoras Veículos …" at bounding box center [259, 121] width 519 height 243
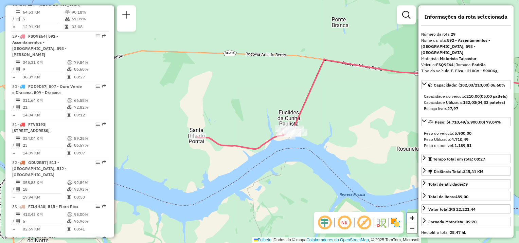
drag, startPoint x: 276, startPoint y: 124, endPoint x: 256, endPoint y: 120, distance: 20.8
click at [256, 120] on div "Janela de atendimento Grade de atendimento Capacidade Transportadoras Veículos …" at bounding box center [259, 121] width 519 height 243
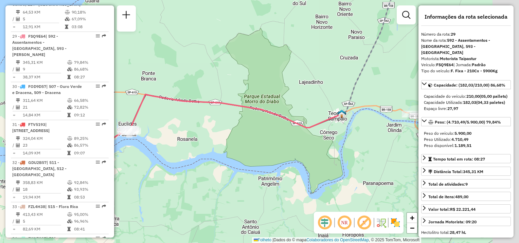
drag, startPoint x: 359, startPoint y: 164, endPoint x: 220, endPoint y: 167, distance: 139.2
click at [220, 167] on div "Janela de atendimento Grade de atendimento Capacidade Transportadoras Veículos …" at bounding box center [259, 121] width 519 height 243
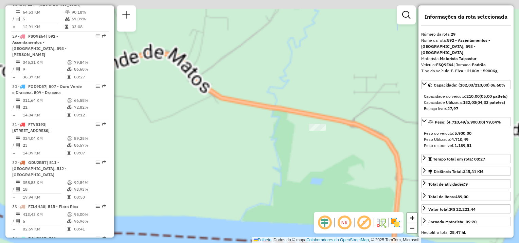
drag, startPoint x: 347, startPoint y: 141, endPoint x: 259, endPoint y: 153, distance: 88.1
click at [259, 153] on div "Janela de atendimento Grade de atendimento Capacidade Transportadoras Veículos …" at bounding box center [259, 121] width 519 height 243
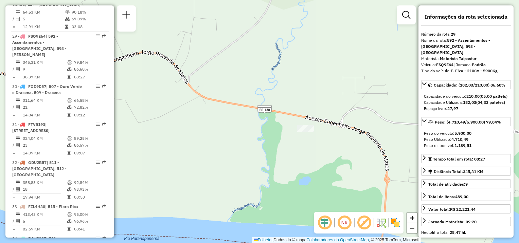
click at [305, 132] on div at bounding box center [305, 128] width 17 height 7
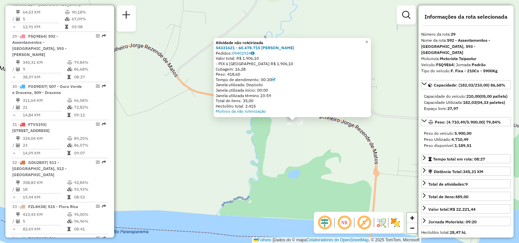
drag, startPoint x: 259, startPoint y: 148, endPoint x: 293, endPoint y: 148, distance: 34.0
click at [293, 148] on div "Atividade não roteirizada 54331621 - 60.678.715 YORRANA AVELINO FERREIRA Pedido…" at bounding box center [259, 121] width 519 height 243
click at [368, 39] on span "×" at bounding box center [366, 42] width 3 height 6
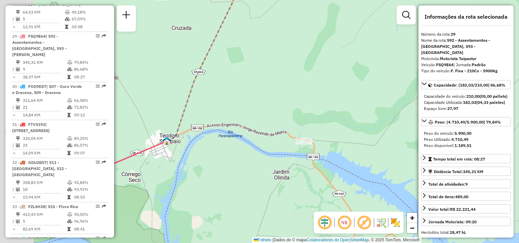
drag, startPoint x: 213, startPoint y: 193, endPoint x: 288, endPoint y: 171, distance: 77.5
click at [287, 171] on div "Janela de atendimento Grade de atendimento Capacidade Transportadoras Veículos …" at bounding box center [259, 121] width 519 height 243
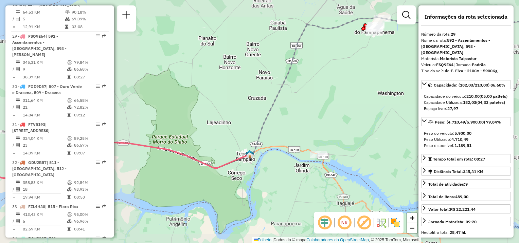
drag, startPoint x: 242, startPoint y: 194, endPoint x: 297, endPoint y: 178, distance: 57.7
click at [297, 178] on div "Janela de atendimento Grade de atendimento Capacidade Transportadoras Veículos …" at bounding box center [259, 121] width 519 height 243
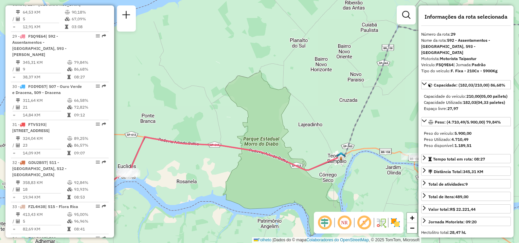
drag, startPoint x: 228, startPoint y: 192, endPoint x: 298, endPoint y: 201, distance: 70.9
click at [280, 206] on div "Janela de atendimento Grade de atendimento Capacidade Transportadoras Veículos …" at bounding box center [259, 121] width 519 height 243
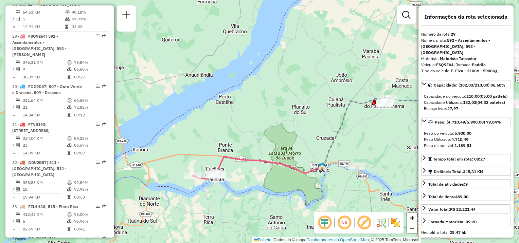
drag, startPoint x: 268, startPoint y: 211, endPoint x: 270, endPoint y: 198, distance: 13.4
click at [270, 198] on div "Janela de atendimento Grade de atendimento Capacidade Transportadoras Veículos …" at bounding box center [259, 121] width 519 height 243
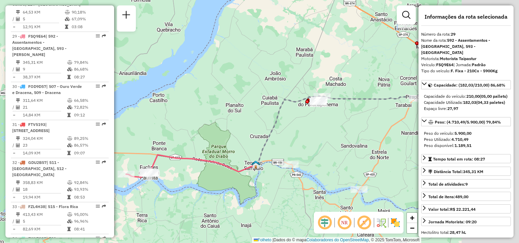
drag, startPoint x: 309, startPoint y: 138, endPoint x: 244, endPoint y: 137, distance: 64.5
click at [244, 137] on div "Janela de atendimento Grade de atendimento Capacidade Transportadoras Veículos …" at bounding box center [259, 121] width 519 height 243
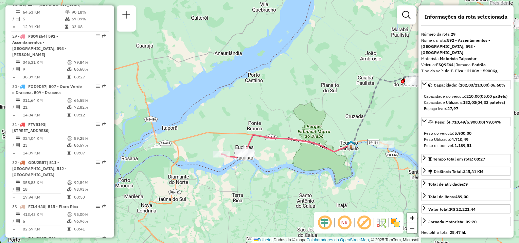
drag, startPoint x: 243, startPoint y: 139, endPoint x: 321, endPoint y: 128, distance: 78.9
click at [338, 119] on div "Janela de atendimento Grade de atendimento Capacidade Transportadoras Veículos …" at bounding box center [259, 121] width 519 height 243
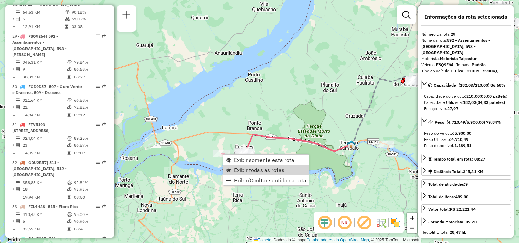
drag, startPoint x: 239, startPoint y: 173, endPoint x: 184, endPoint y: 187, distance: 57.1
click at [239, 173] on link "Exibir todas as rotas" at bounding box center [265, 170] width 85 height 10
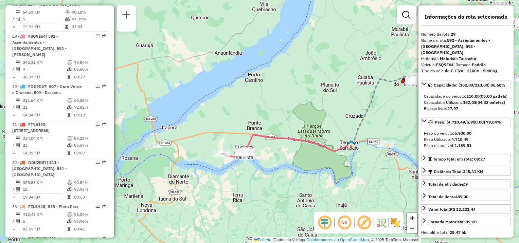
click at [274, 180] on hb-router-mapa "Exibir somente esta rota Exibir todas as rotas Exibir/Ocultar sentido da rota I…" at bounding box center [259, 121] width 519 height 243
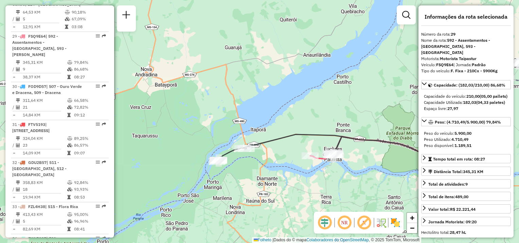
drag, startPoint x: 204, startPoint y: 187, endPoint x: 227, endPoint y: 197, distance: 25.0
click at [227, 197] on div "Janela de atendimento Grade de atendimento Capacidade Transportadoras Veículos …" at bounding box center [259, 121] width 519 height 243
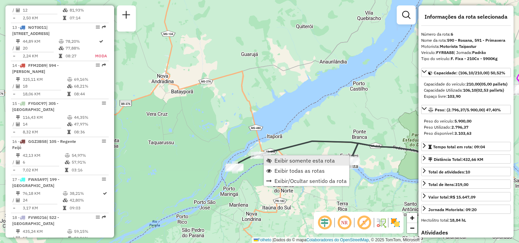
scroll to position [464, 0]
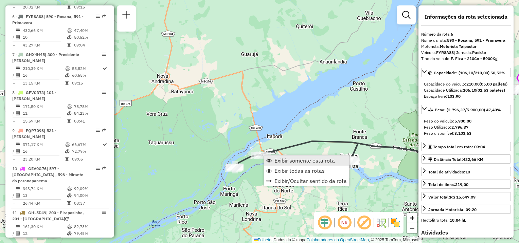
click at [278, 162] on span "Exibir somente esta rota" at bounding box center [304, 160] width 60 height 5
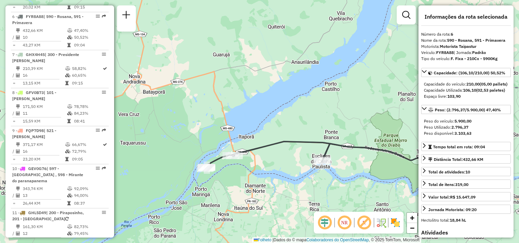
drag, startPoint x: 255, startPoint y: 188, endPoint x: 403, endPoint y: 181, distance: 148.9
click at [403, 181] on div "Janela de atendimento Grade de atendimento Capacidade Transportadoras Veículos …" at bounding box center [259, 121] width 519 height 243
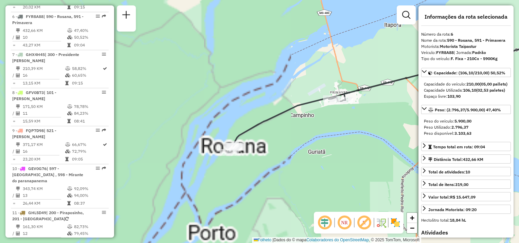
drag, startPoint x: 236, startPoint y: 174, endPoint x: 325, endPoint y: 186, distance: 89.7
click at [325, 186] on div "Janela de atendimento Grade de atendimento Capacidade Transportadoras Veículos …" at bounding box center [259, 121] width 519 height 243
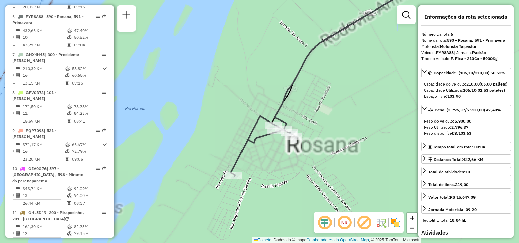
drag, startPoint x: 283, startPoint y: 149, endPoint x: 276, endPoint y: 172, distance: 23.8
click at [276, 172] on div "Janela de atendimento Grade de atendimento Capacidade Transportadoras Veículos …" at bounding box center [259, 121] width 519 height 243
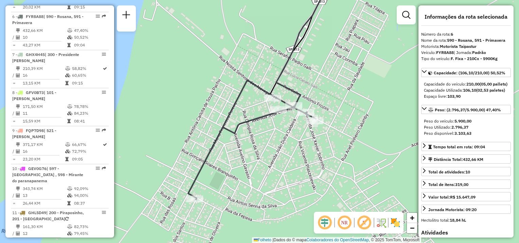
drag, startPoint x: 282, startPoint y: 167, endPoint x: 271, endPoint y: 175, distance: 14.1
click at [271, 175] on div "Janela de atendimento Grade de atendimento Capacidade Transportadoras Veículos …" at bounding box center [259, 121] width 519 height 243
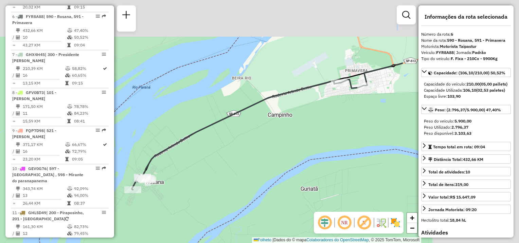
drag, startPoint x: 338, startPoint y: 148, endPoint x: 169, endPoint y: 197, distance: 175.7
click at [170, 197] on div "Janela de atendimento Grade de atendimento Capacidade Transportadoras Veículos …" at bounding box center [259, 121] width 519 height 243
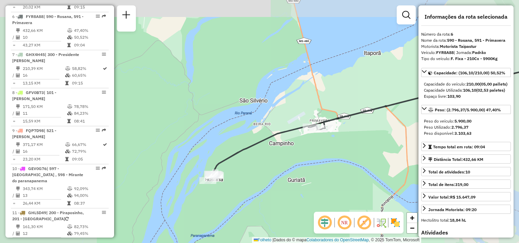
drag, startPoint x: 336, startPoint y: 143, endPoint x: 297, endPoint y: 167, distance: 45.8
click at [297, 167] on div "Janela de atendimento Grade de atendimento Capacidade Transportadoras Veículos …" at bounding box center [259, 121] width 519 height 243
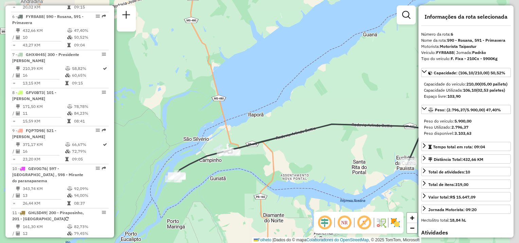
drag, startPoint x: 316, startPoint y: 159, endPoint x: 253, endPoint y: 167, distance: 63.3
click at [253, 167] on div "Janela de atendimento Grade de atendimento Capacidade Transportadoras Veículos …" at bounding box center [259, 121] width 519 height 243
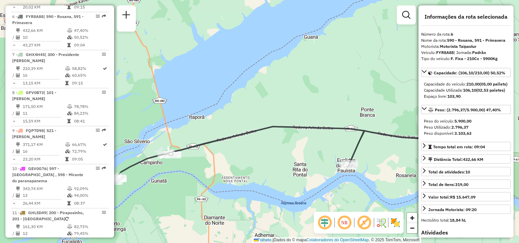
drag, startPoint x: 281, startPoint y: 164, endPoint x: 229, endPoint y: 163, distance: 52.0
click at [229, 163] on div "Janela de atendimento Grade de atendimento Capacidade Transportadoras Veículos …" at bounding box center [259, 121] width 519 height 243
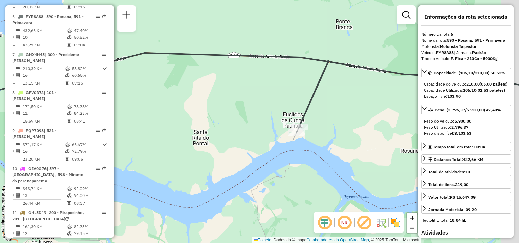
drag, startPoint x: 344, startPoint y: 152, endPoint x: 290, endPoint y: 153, distance: 53.3
click at [290, 153] on div "Janela de atendimento Grade de atendimento Capacidade Transportadoras Veículos …" at bounding box center [259, 121] width 519 height 243
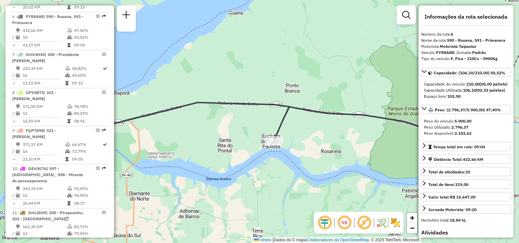
drag, startPoint x: 334, startPoint y: 160, endPoint x: 289, endPoint y: 160, distance: 45.5
click at [289, 160] on div "Janela de atendimento Grade de atendimento Capacidade Transportadoras Veículos …" at bounding box center [259, 121] width 519 height 243
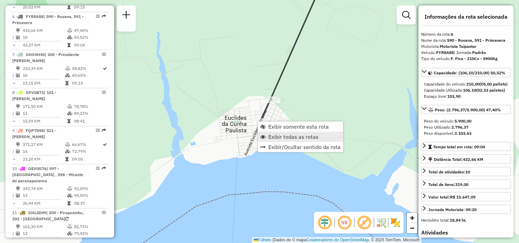
click at [273, 134] on span "Exibir todas as rotas" at bounding box center [293, 136] width 50 height 5
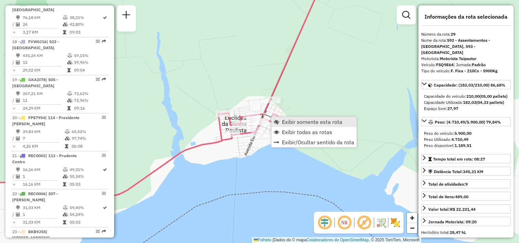
scroll to position [1337, 0]
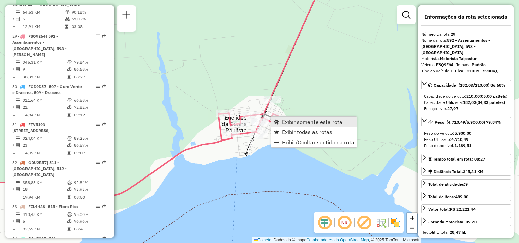
click at [289, 123] on span "Exibir somente esta rota" at bounding box center [312, 121] width 60 height 5
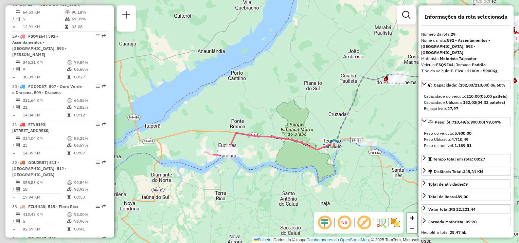
drag, startPoint x: 258, startPoint y: 153, endPoint x: 364, endPoint y: 136, distance: 107.3
click at [339, 138] on img at bounding box center [334, 142] width 9 height 9
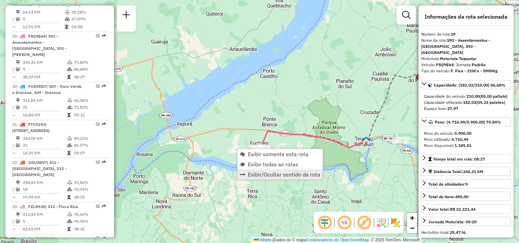
click at [261, 169] on link "Exibir/Ocultar sentido da rota" at bounding box center [279, 174] width 85 height 10
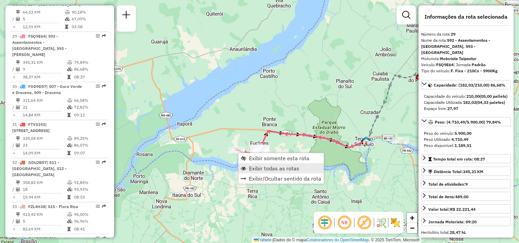
click at [257, 166] on span "Exibir todas as rotas" at bounding box center [274, 168] width 50 height 5
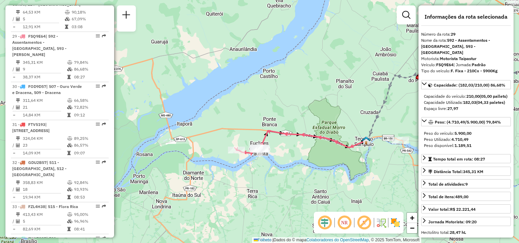
click at [251, 157] on span "Exibir somente esta rota" at bounding box center [279, 158] width 60 height 5
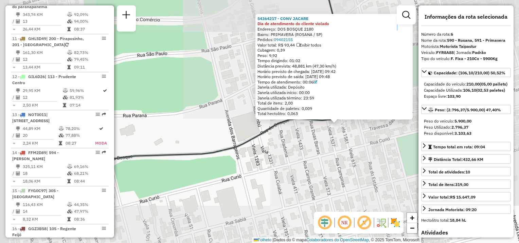
scroll to position [464, 0]
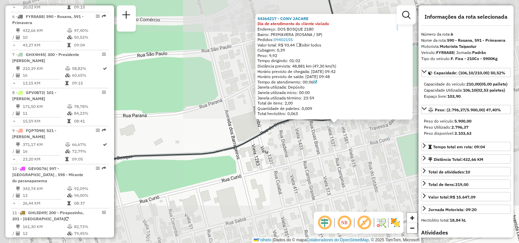
drag, startPoint x: 189, startPoint y: 173, endPoint x: 304, endPoint y: 176, distance: 114.8
click at [304, 176] on div "54364217 - CONV JACARE Dia de atendimento do cliente violado Endereço: DOS BOSQ…" at bounding box center [259, 121] width 519 height 243
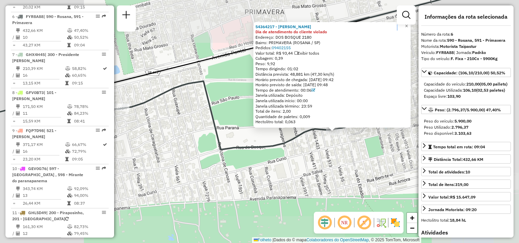
drag, startPoint x: 292, startPoint y: 191, endPoint x: 281, endPoint y: 188, distance: 11.1
click at [281, 192] on div "54364217 - CONV JACARÉ Dia de atendimento do cliente violado Endereço: DOS BOSQ…" at bounding box center [259, 121] width 519 height 243
click at [268, 200] on div "54364217 - CONV JACARÉ Dia de atendimento do cliente violado Endereço: DOS BOSQ…" at bounding box center [259, 121] width 519 height 243
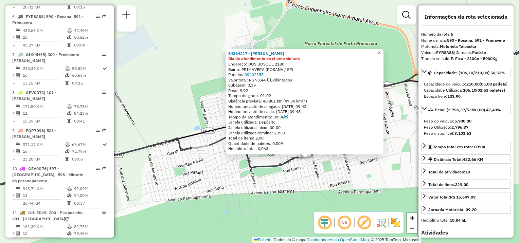
click at [383, 50] on link "×" at bounding box center [379, 53] width 8 height 8
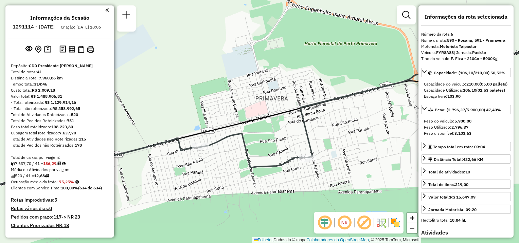
select select "**********"
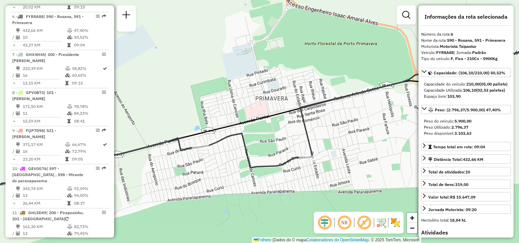
drag, startPoint x: 287, startPoint y: 181, endPoint x: 314, endPoint y: 171, distance: 28.8
click at [313, 171] on div "Janela de atendimento Grade de atendimento Capacidade Transportadoras Veículos …" at bounding box center [259, 121] width 519 height 243
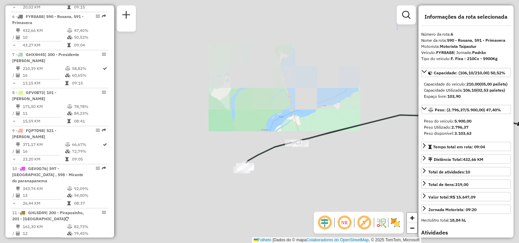
drag, startPoint x: 275, startPoint y: 185, endPoint x: 283, endPoint y: 163, distance: 23.4
click at [283, 164] on div "Janela de atendimento Grade de atendimento Capacidade Transportadoras Veículos …" at bounding box center [259, 121] width 519 height 243
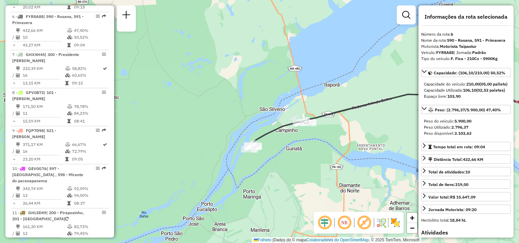
drag, startPoint x: 343, startPoint y: 163, endPoint x: 265, endPoint y: 174, distance: 79.2
click at [230, 172] on div "Janela de atendimento Grade de atendimento Capacidade Transportadoras Veículos …" at bounding box center [259, 121] width 519 height 243
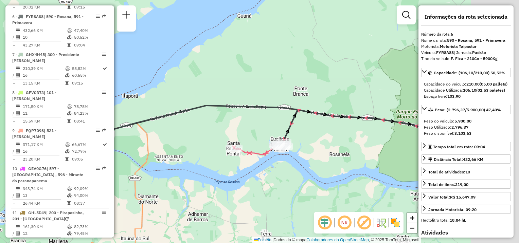
drag, startPoint x: 258, startPoint y: 179, endPoint x: 176, endPoint y: 179, distance: 82.5
click at [176, 179] on div "Janela de atendimento Grade de atendimento Capacidade Transportadoras Veículos …" at bounding box center [259, 121] width 519 height 243
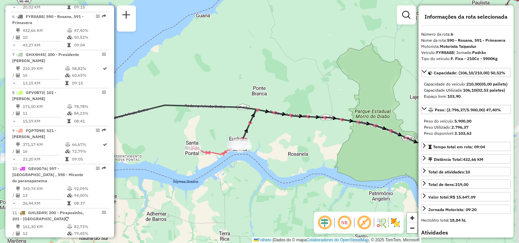
drag, startPoint x: 312, startPoint y: 162, endPoint x: 181, endPoint y: 149, distance: 131.7
click at [181, 149] on div "Janela de atendimento Grade de atendimento Capacidade Transportadoras Veículos …" at bounding box center [259, 121] width 519 height 243
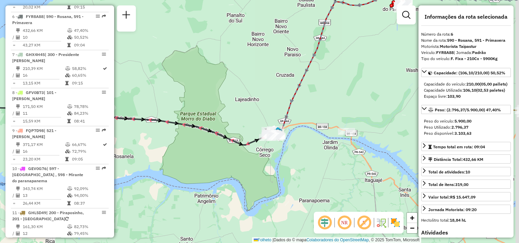
drag, startPoint x: 260, startPoint y: 151, endPoint x: 234, endPoint y: 155, distance: 26.5
click at [205, 169] on div "Janela de atendimento Grade de atendimento Capacidade Transportadoras Veículos …" at bounding box center [259, 121] width 519 height 243
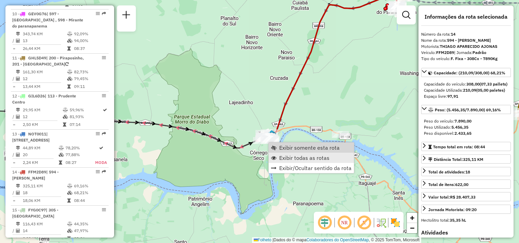
scroll to position [774, 0]
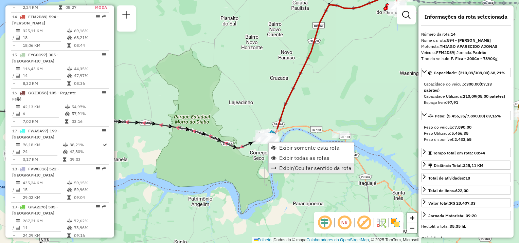
click at [288, 167] on span "Exibir/Ocultar sentido da rota" at bounding box center [315, 167] width 72 height 5
click at [285, 168] on span "Exibir/Ocultar sentido da rota" at bounding box center [316, 167] width 72 height 5
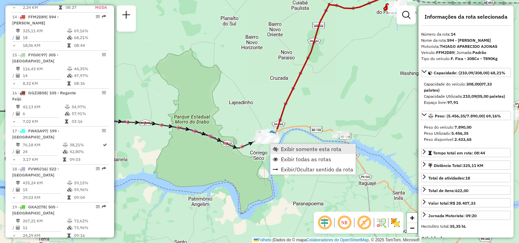
click at [287, 149] on span "Exibir somente esta rota" at bounding box center [311, 148] width 60 height 5
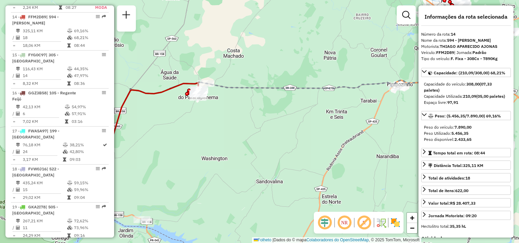
drag, startPoint x: 226, startPoint y: 168, endPoint x: 413, endPoint y: 120, distance: 193.2
click at [425, 118] on hb-router-mapa "Informações da Sessão 1291114 - 09/10/2025 Criação: 08/10/2025 18:06 Depósito: …" at bounding box center [259, 121] width 519 height 243
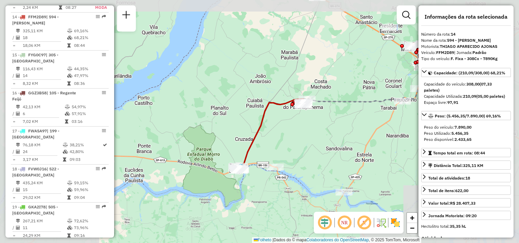
drag, startPoint x: 193, startPoint y: 189, endPoint x: 304, endPoint y: 166, distance: 113.1
click at [304, 166] on div "Janela de atendimento Grade de atendimento Capacidade Transportadoras Veículos …" at bounding box center [259, 121] width 519 height 243
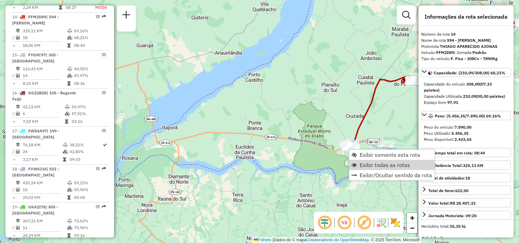
click at [361, 164] on span "Exibir todas as rotas" at bounding box center [385, 164] width 50 height 5
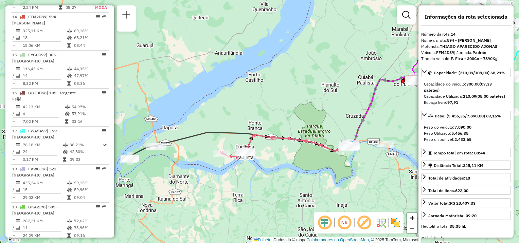
click at [264, 191] on div "Janela de atendimento Grade de atendimento Capacidade Transportadoras Veículos …" at bounding box center [259, 121] width 519 height 243
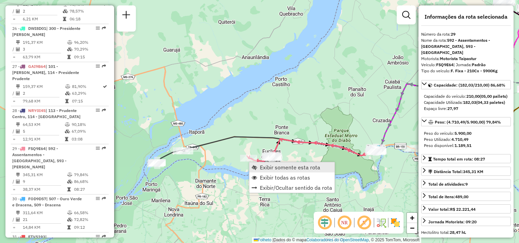
scroll to position [1337, 0]
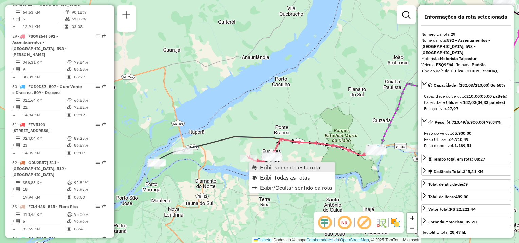
click at [263, 167] on span "Exibir somente esta rota" at bounding box center [290, 167] width 60 height 5
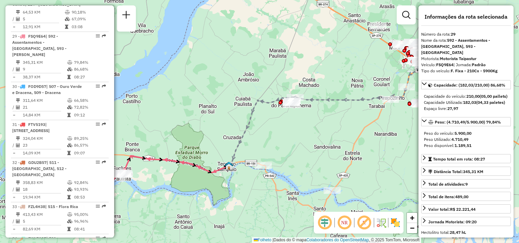
drag, startPoint x: 325, startPoint y: 151, endPoint x: 342, endPoint y: 153, distance: 16.7
click at [342, 153] on div "Janela de atendimento Grade de atendimento Capacidade Transportadoras Veículos …" at bounding box center [259, 121] width 519 height 243
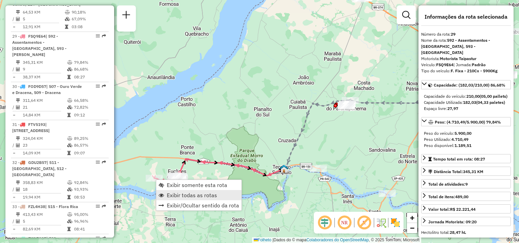
click at [180, 190] on link "Exibir todas as rotas" at bounding box center [198, 195] width 85 height 10
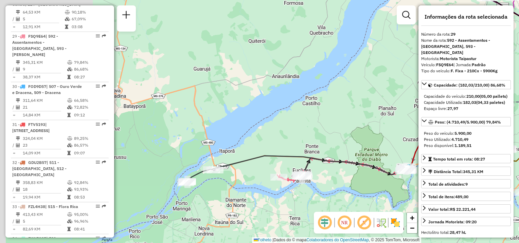
drag, startPoint x: 293, startPoint y: 176, endPoint x: 339, endPoint y: 176, distance: 45.8
click at [339, 176] on div "Janela de atendimento Grade de atendimento Capacidade Transportadoras Veículos …" at bounding box center [259, 121] width 519 height 243
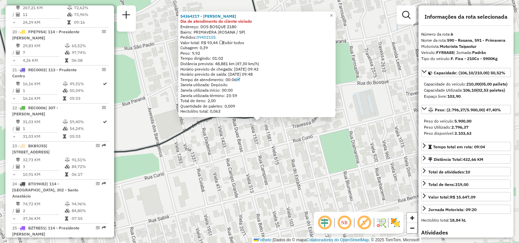
scroll to position [464, 0]
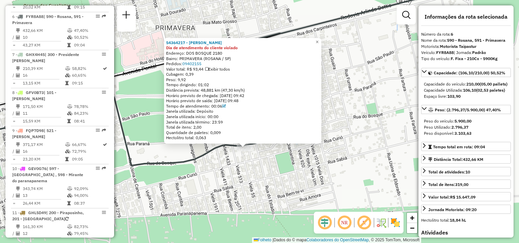
drag, startPoint x: 190, startPoint y: 203, endPoint x: 315, endPoint y: 179, distance: 127.3
click at [311, 180] on div "54364217 - CONV JACARÉ Dia de atendimento do cliente violado Endereço: DOS BOSQ…" at bounding box center [259, 121] width 519 height 243
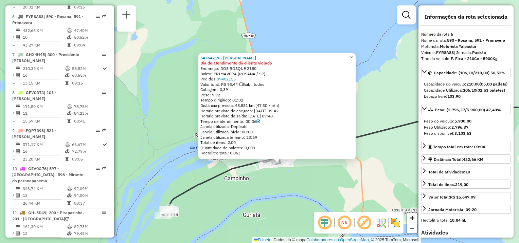
click at [353, 54] on span "×" at bounding box center [351, 57] width 3 height 6
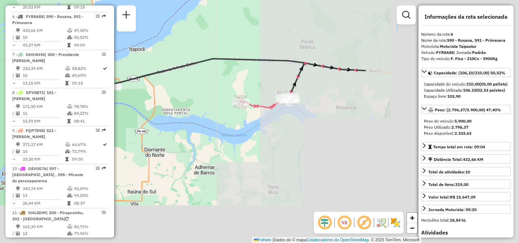
click at [167, 118] on div "Janela de atendimento Grade de atendimento Capacidade Transportadoras Veículos …" at bounding box center [259, 121] width 519 height 243
